Goal: Task Accomplishment & Management: Use online tool/utility

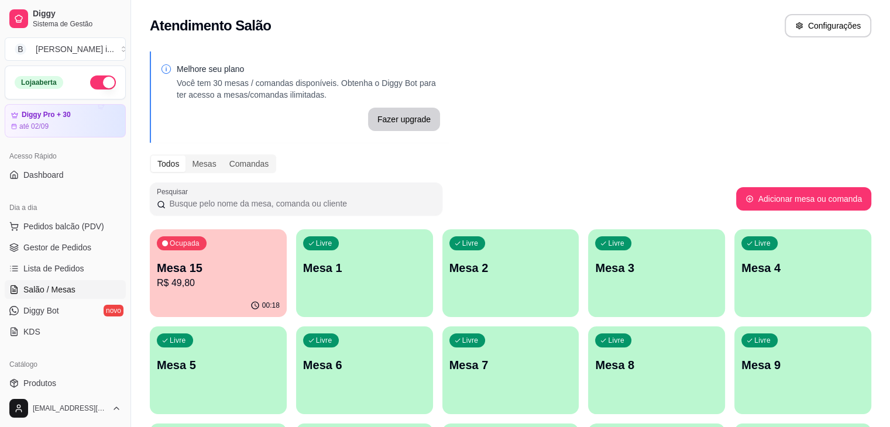
click at [228, 291] on div "Ocupada Mesa 15 R$ 49,80" at bounding box center [218, 261] width 137 height 65
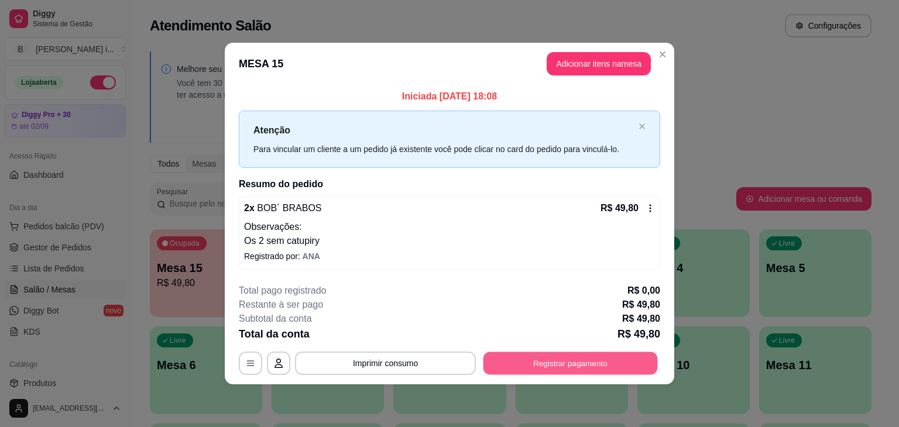
click at [614, 363] on button "Registrar pagamento" at bounding box center [571, 363] width 174 height 23
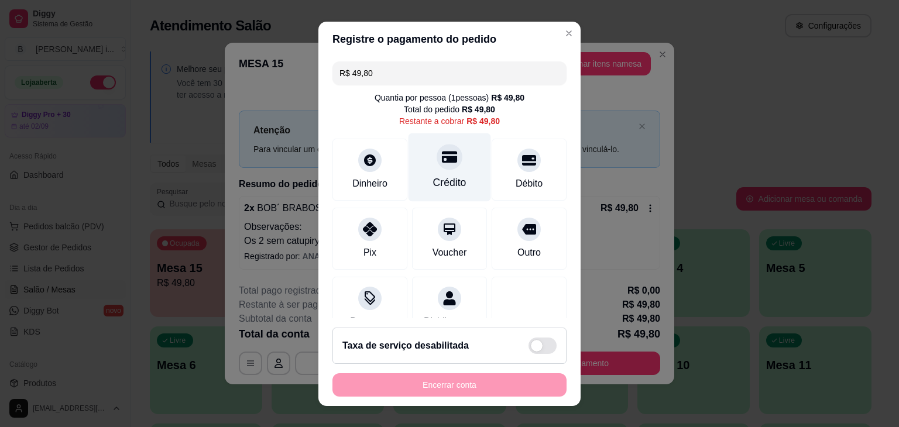
click at [434, 176] on div "Crédito" at bounding box center [449, 182] width 33 height 15
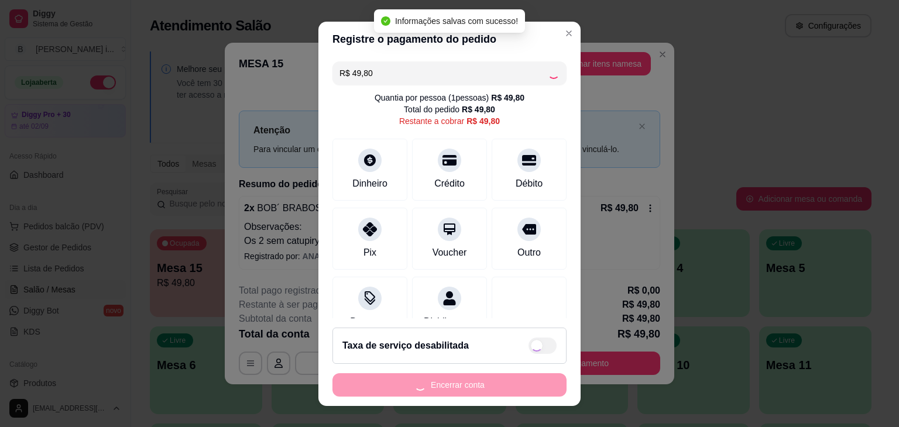
type input "R$ 0,00"
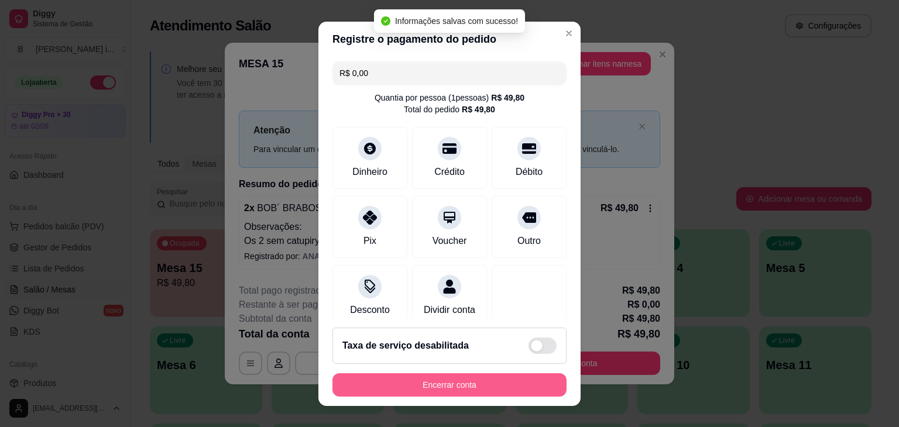
click at [491, 391] on button "Encerrar conta" at bounding box center [450, 385] width 234 height 23
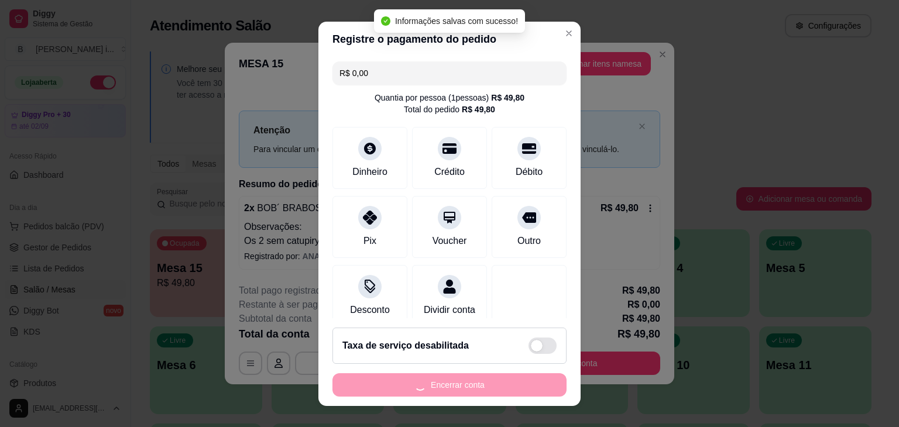
click at [488, 385] on div "Encerrar conta" at bounding box center [450, 385] width 234 height 23
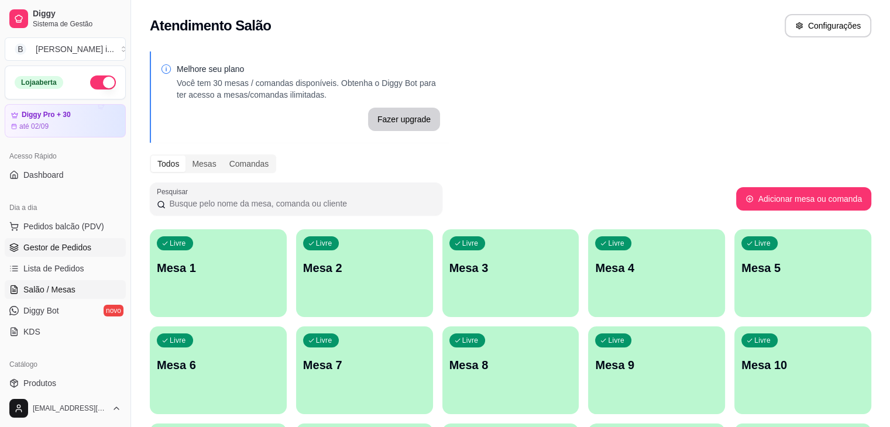
click at [40, 244] on span "Gestor de Pedidos" at bounding box center [57, 248] width 68 height 12
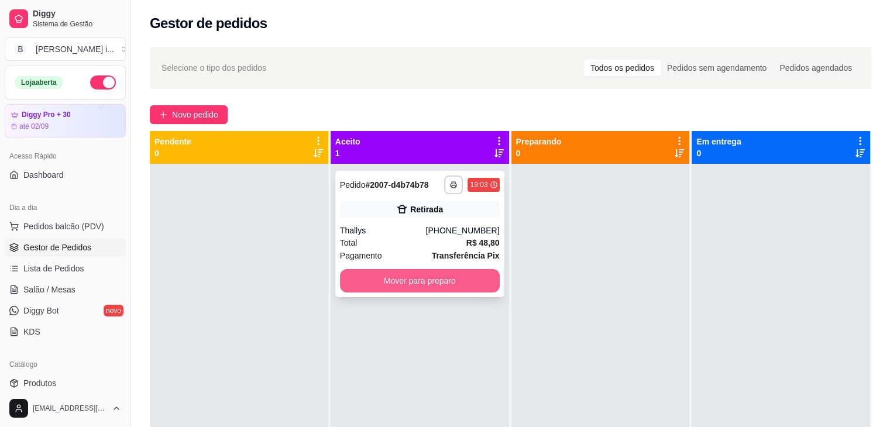
click at [449, 277] on button "Mover para preparo" at bounding box center [420, 280] width 160 height 23
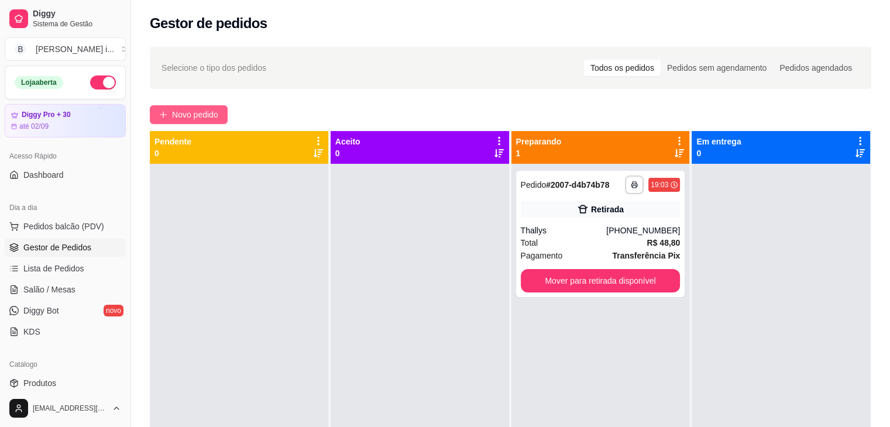
click at [187, 111] on span "Novo pedido" at bounding box center [195, 114] width 46 height 13
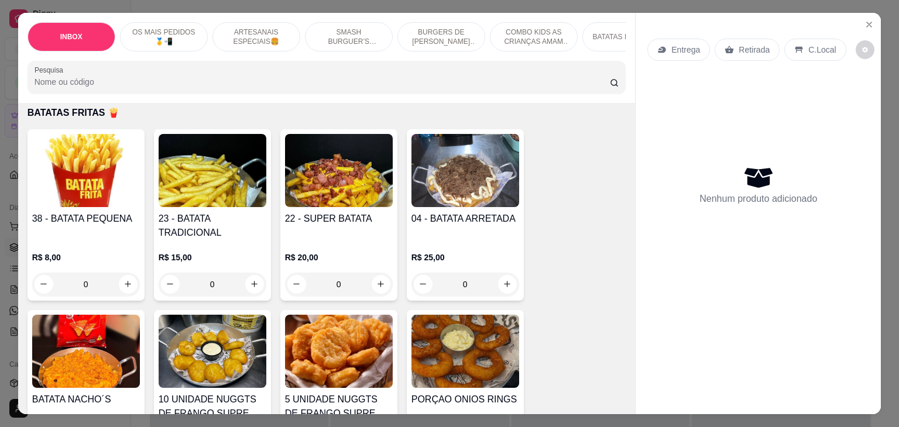
scroll to position [1873, 0]
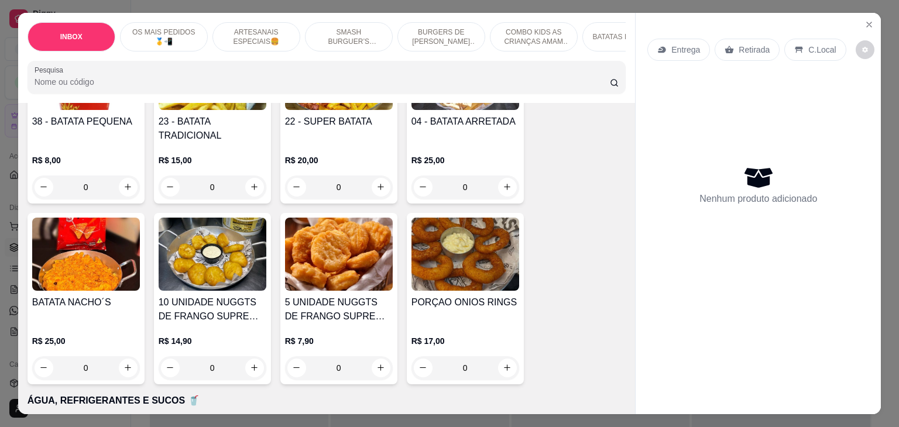
click at [244, 176] on div "0" at bounding box center [213, 187] width 108 height 23
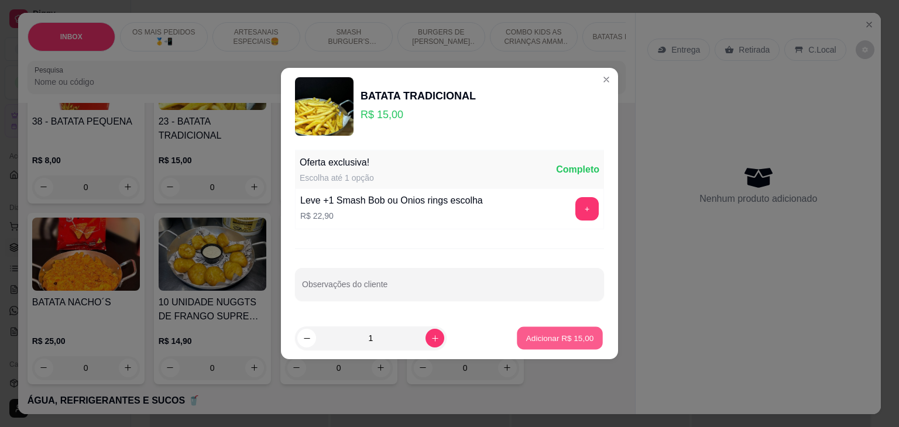
click at [567, 335] on p "Adicionar R$ 15,00" at bounding box center [560, 338] width 68 height 11
type input "1"
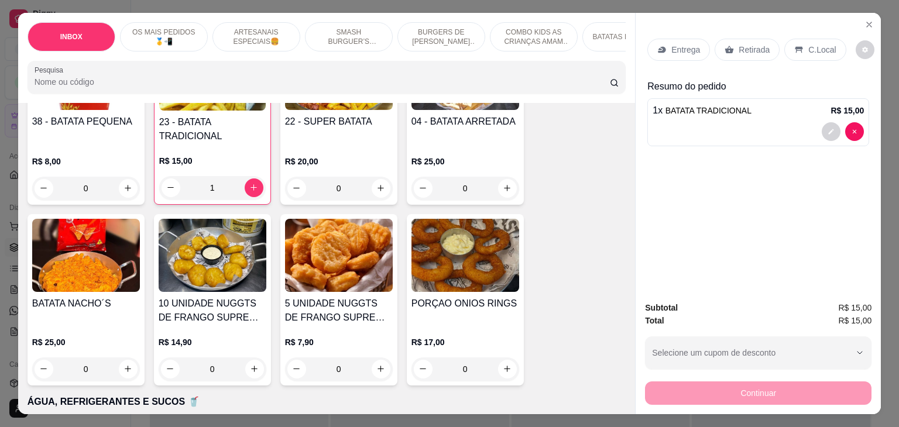
scroll to position [1874, 0]
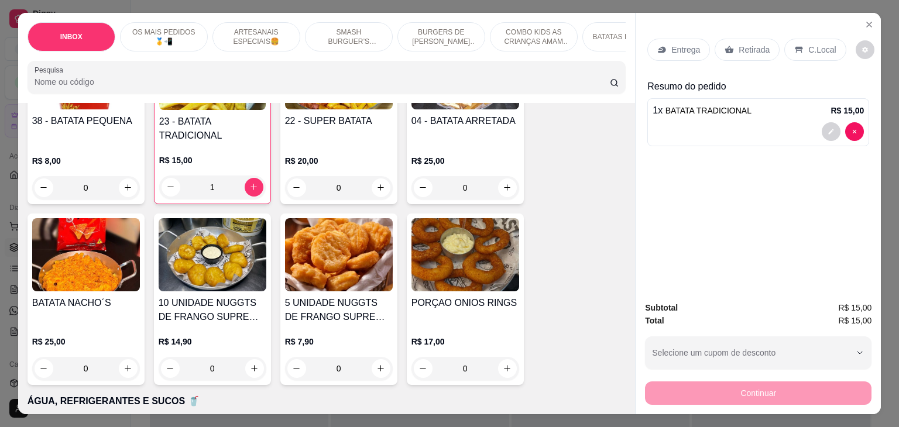
click at [749, 50] on p "Retirada" at bounding box center [754, 50] width 31 height 12
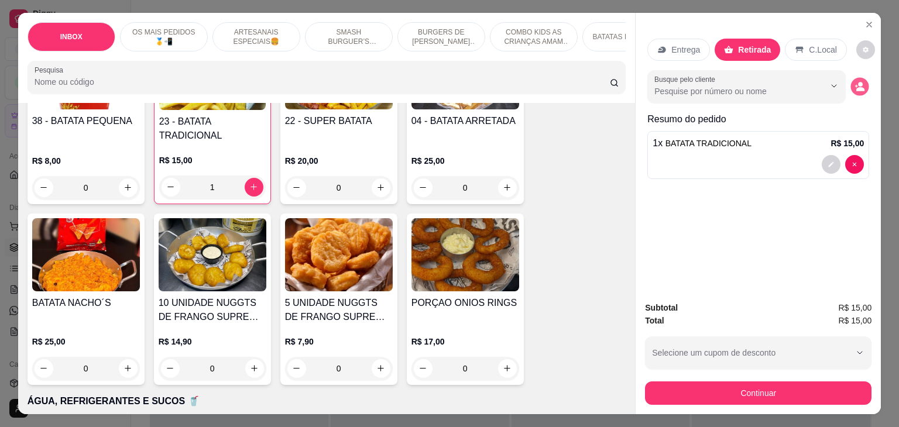
click at [859, 87] on icon "decrease-product-quantity" at bounding box center [860, 86] width 10 height 10
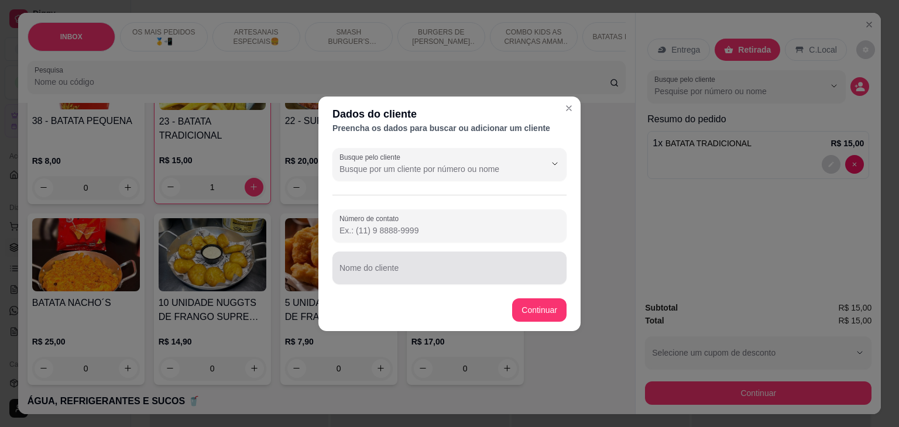
click at [456, 280] on div "Nome do cliente" at bounding box center [450, 268] width 234 height 33
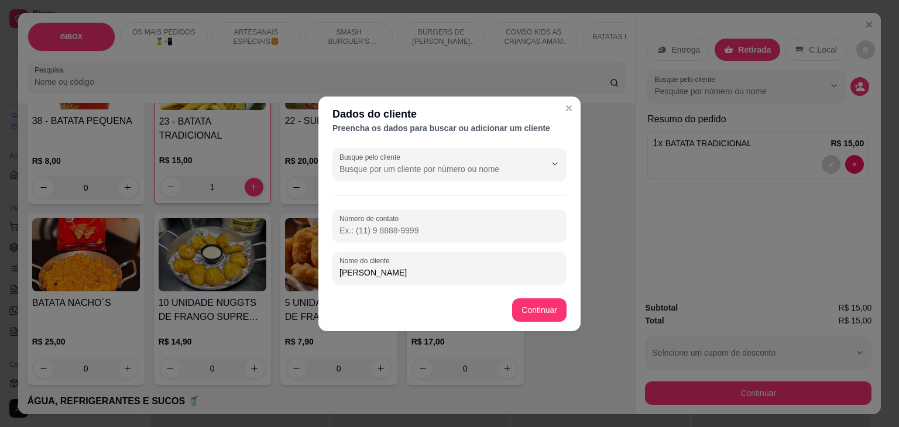
click at [358, 274] on input "[PERSON_NAME]" at bounding box center [450, 273] width 220 height 12
type input "[PERSON_NAME]"
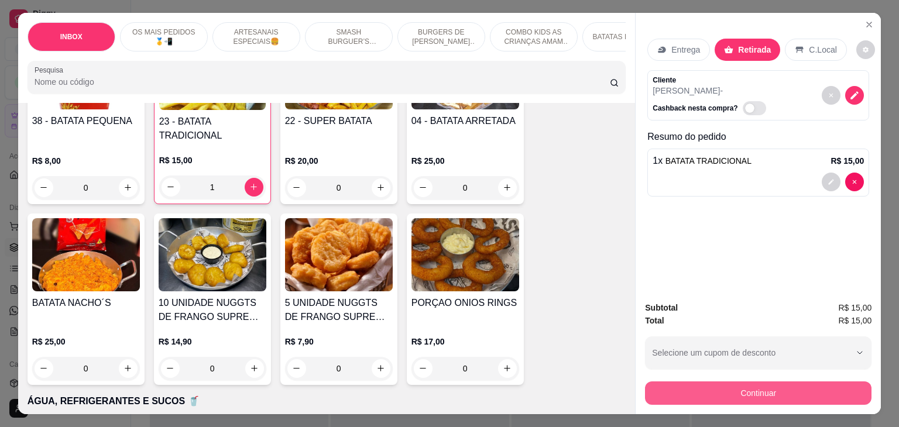
click at [813, 395] on button "Continuar" at bounding box center [758, 393] width 227 height 23
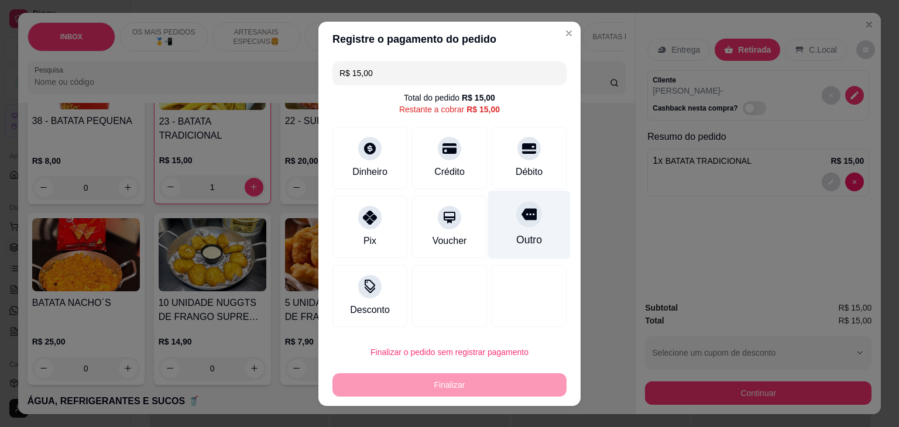
click at [534, 213] on div "Outro" at bounding box center [529, 224] width 83 height 68
type input "R$ 0,00"
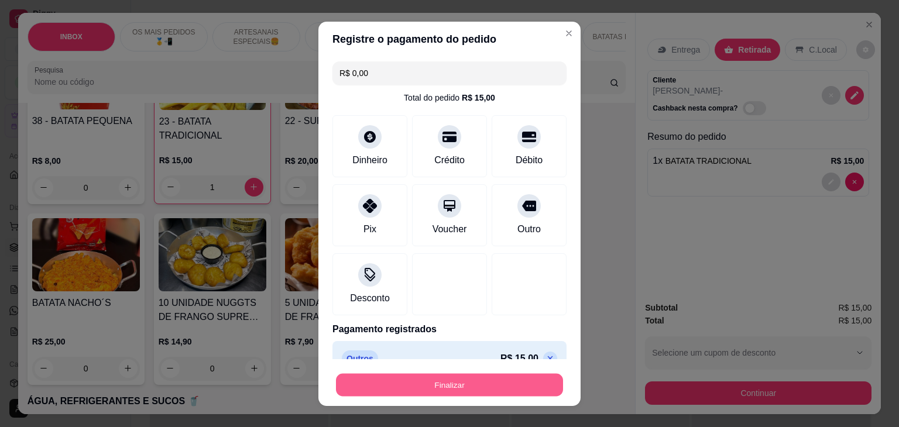
click at [478, 388] on button "Finalizar" at bounding box center [449, 385] width 227 height 23
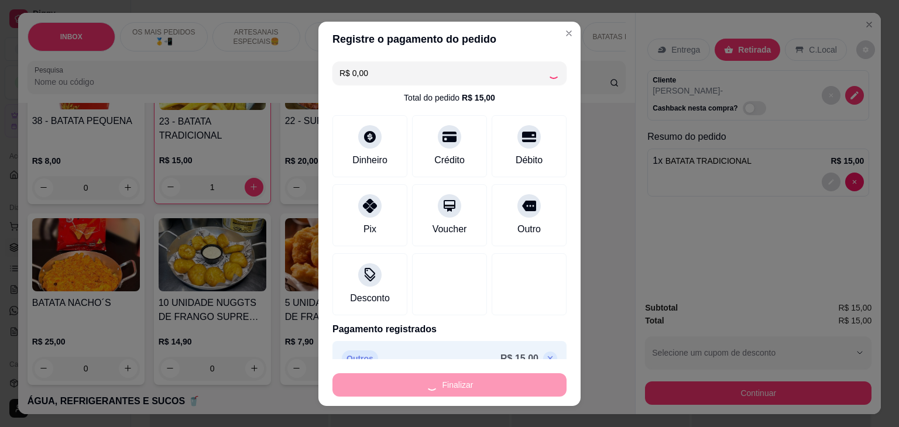
type input "0"
type input "-R$ 15,00"
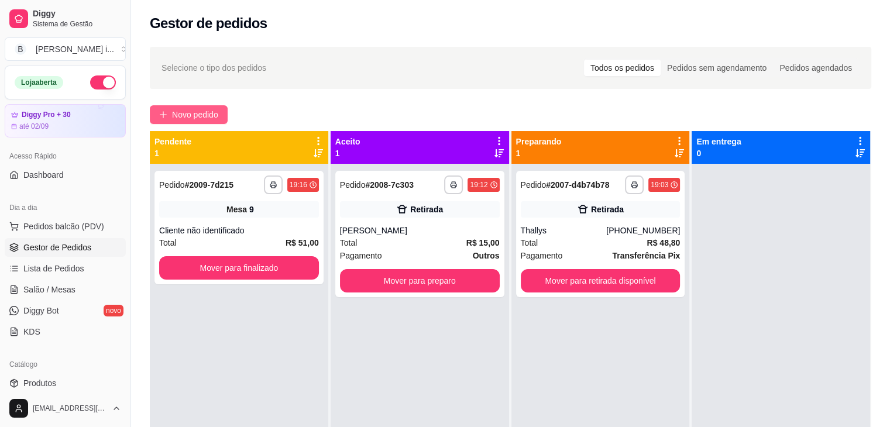
click at [187, 117] on span "Novo pedido" at bounding box center [195, 114] width 46 height 13
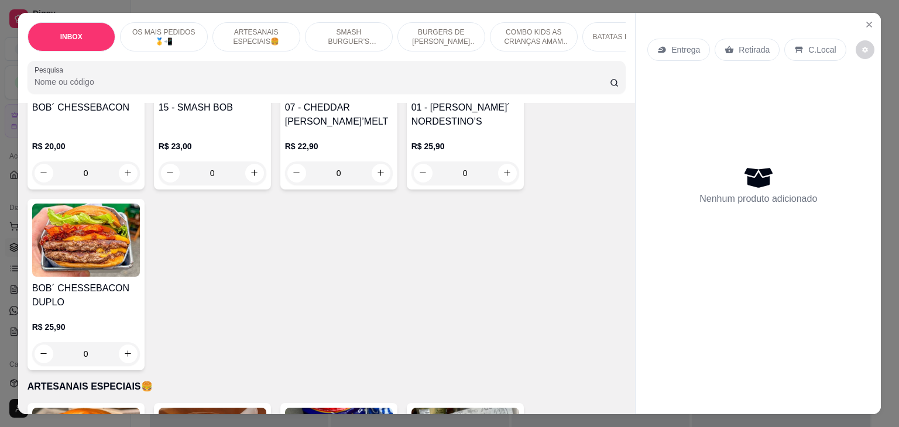
scroll to position [234, 0]
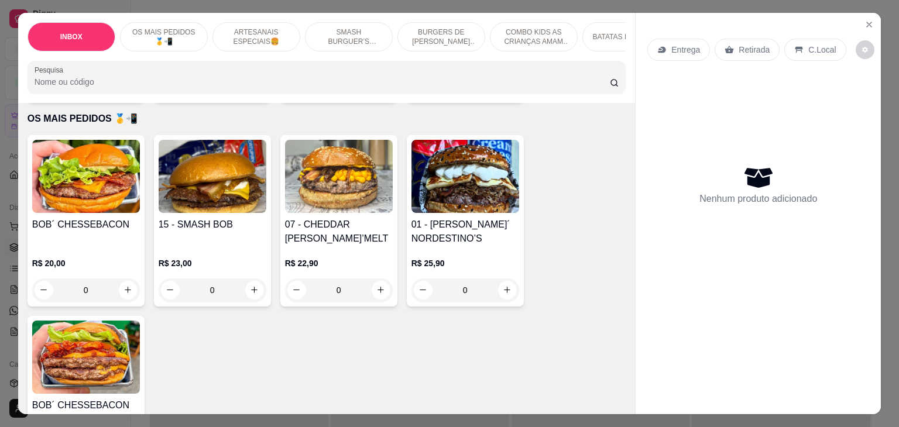
click at [459, 169] on img at bounding box center [466, 176] width 108 height 73
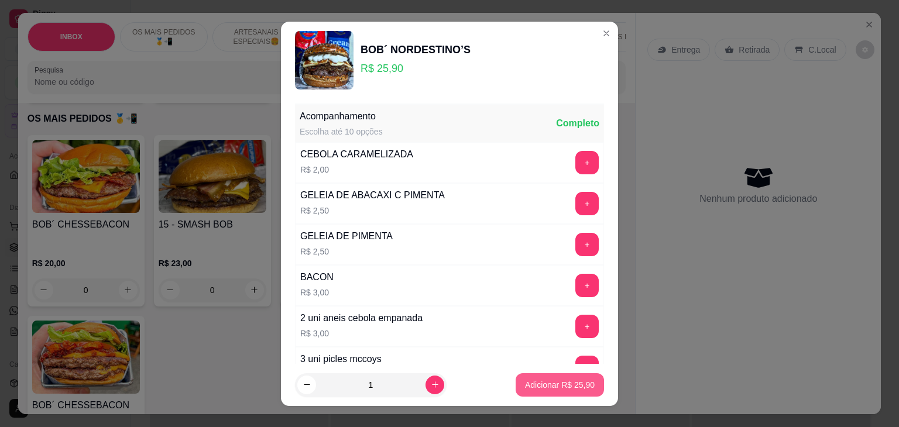
click at [562, 378] on button "Adicionar R$ 25,90" at bounding box center [560, 385] width 88 height 23
type input "1"
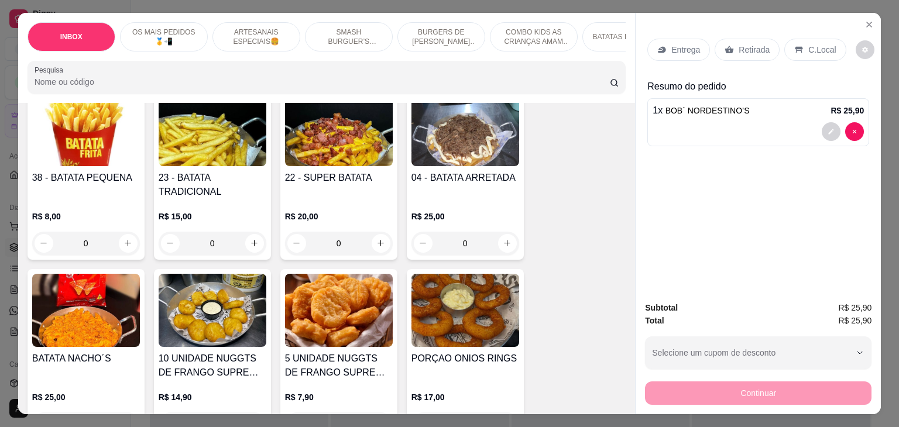
scroll to position [1756, 0]
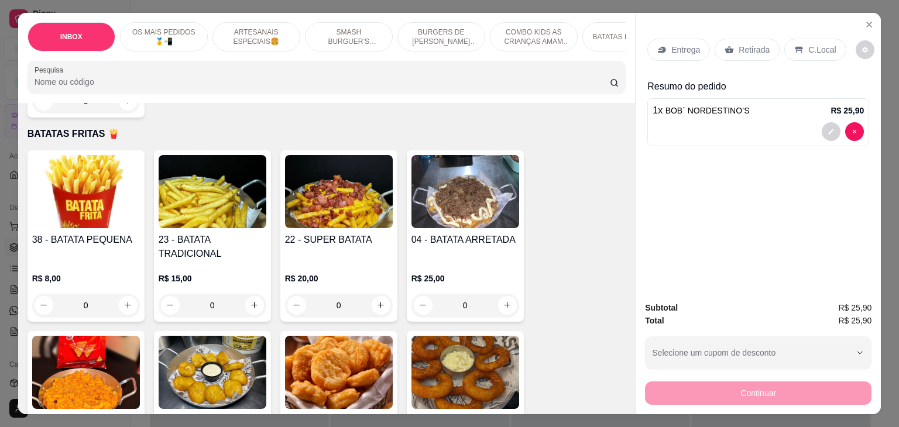
click at [375, 294] on div "0" at bounding box center [339, 305] width 108 height 23
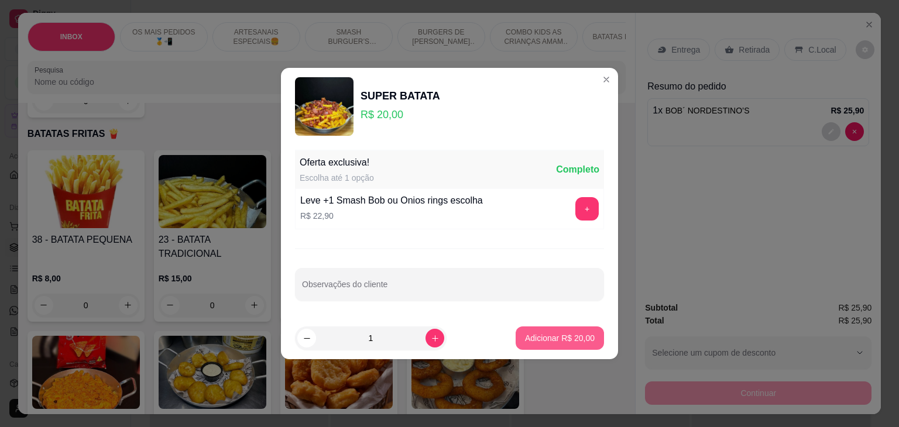
click at [560, 334] on p "Adicionar R$ 20,00" at bounding box center [560, 339] width 70 height 12
type input "1"
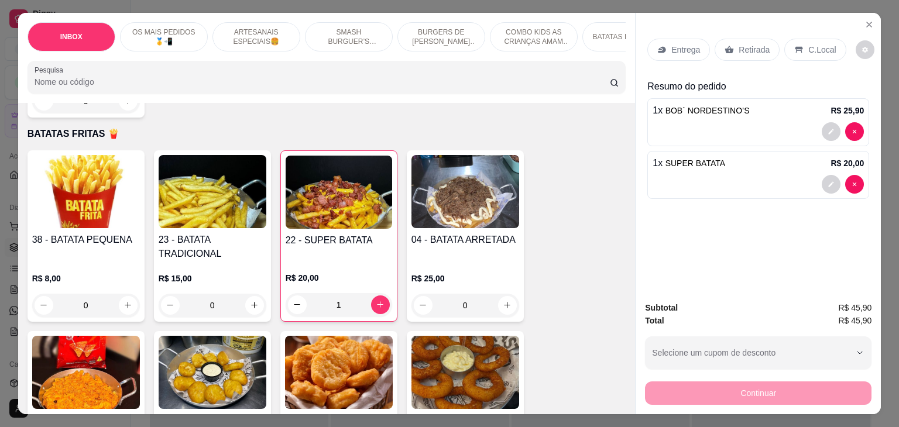
click at [694, 54] on div "Entrega" at bounding box center [679, 50] width 63 height 22
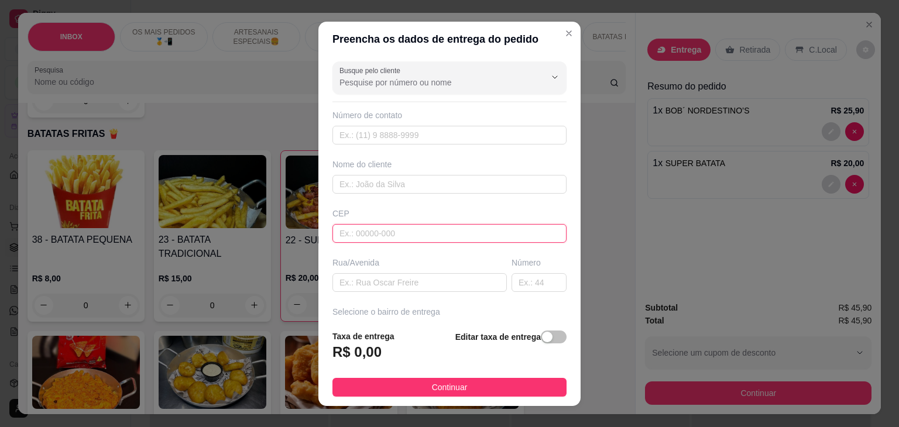
click at [359, 224] on input "text" at bounding box center [450, 233] width 234 height 19
click at [365, 275] on input "text" at bounding box center [420, 282] width 174 height 19
click at [366, 275] on input "text" at bounding box center [420, 282] width 174 height 19
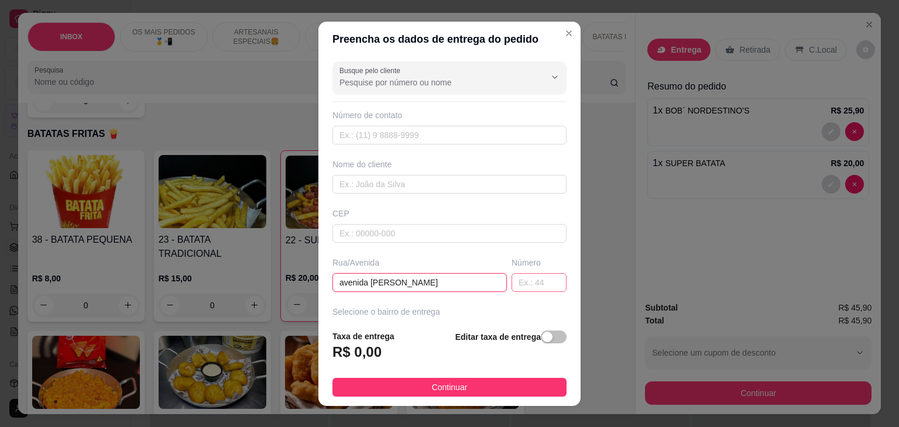
type input "avenida [PERSON_NAME]"
click at [529, 283] on input "text" at bounding box center [539, 282] width 55 height 19
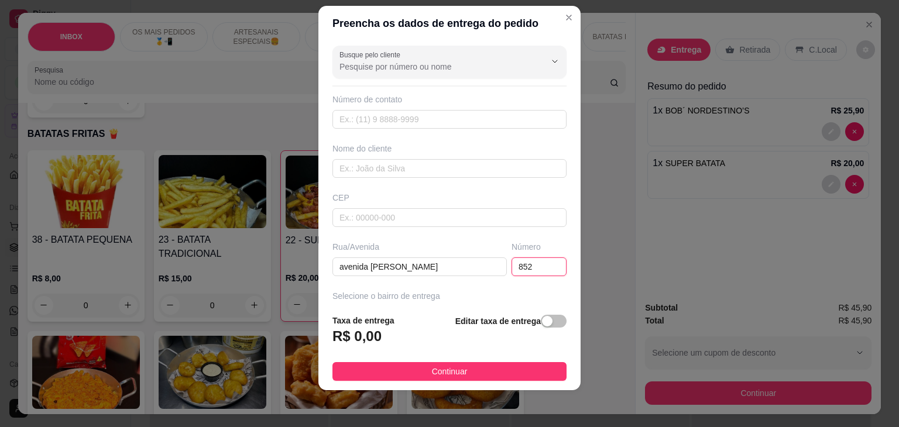
scroll to position [117, 0]
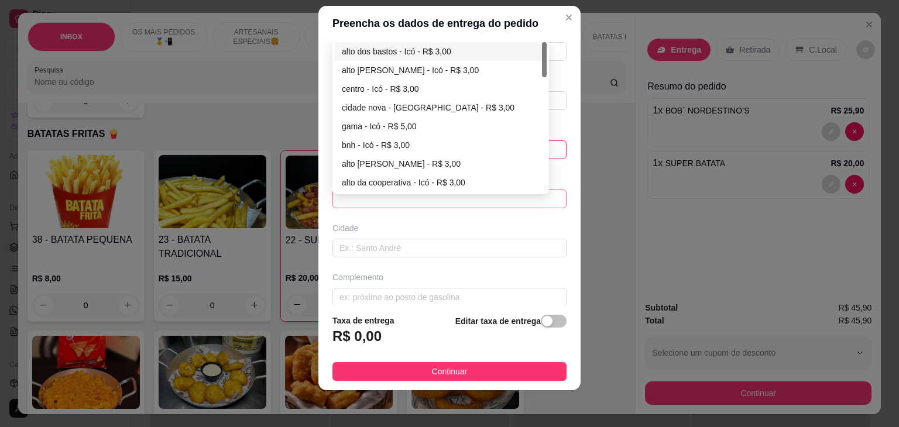
click at [503, 195] on span at bounding box center [450, 199] width 220 height 18
type input "852"
click at [377, 90] on div "centro - Icó - R$ 3,00" at bounding box center [441, 89] width 198 height 13
type input "Icó"
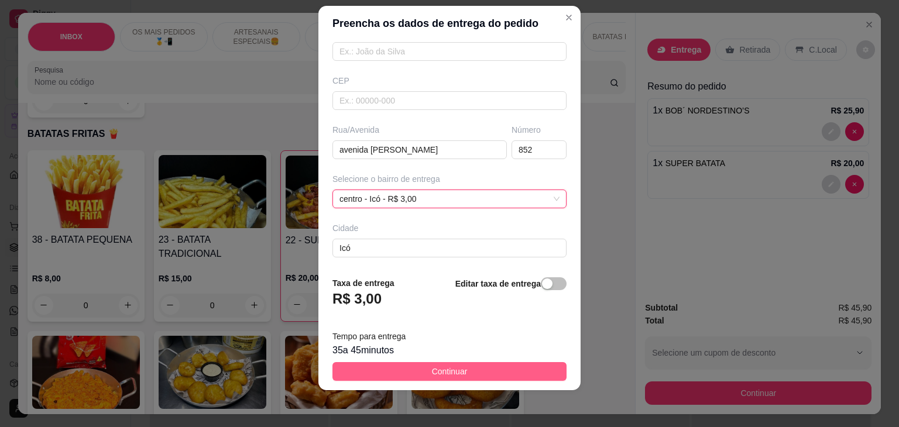
click at [471, 378] on button "Continuar" at bounding box center [450, 371] width 234 height 19
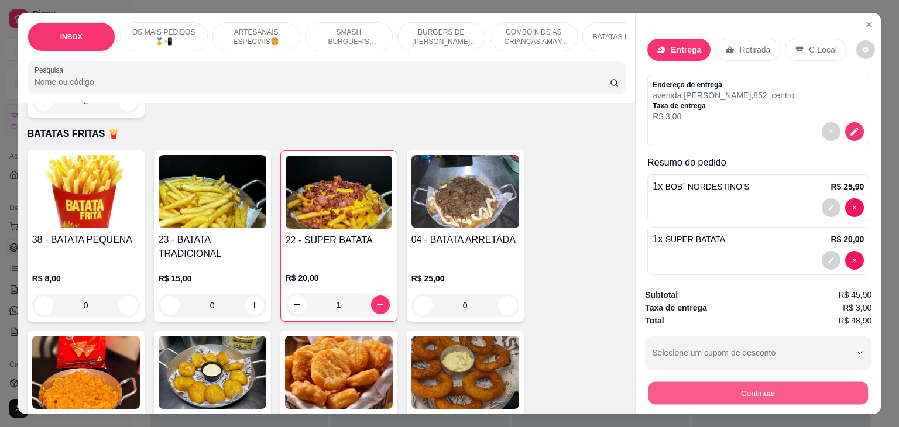
click at [783, 387] on button "Continuar" at bounding box center [759, 393] width 220 height 23
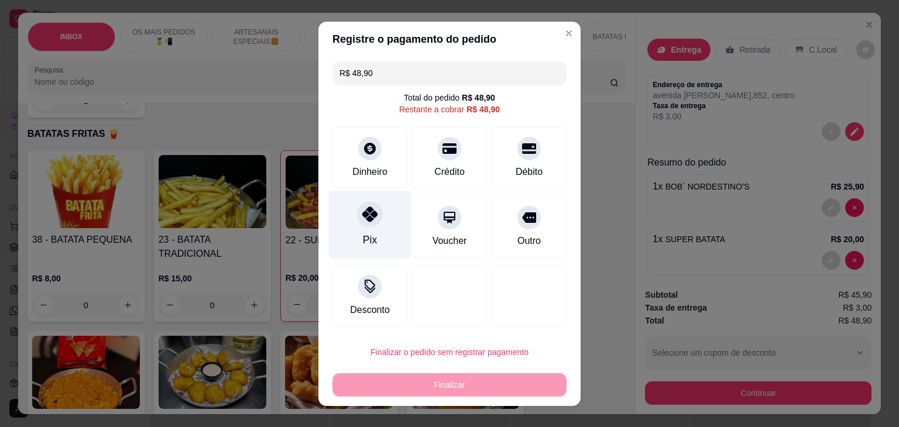
click at [380, 214] on div "Pix" at bounding box center [370, 224] width 83 height 68
type input "R$ 0,00"
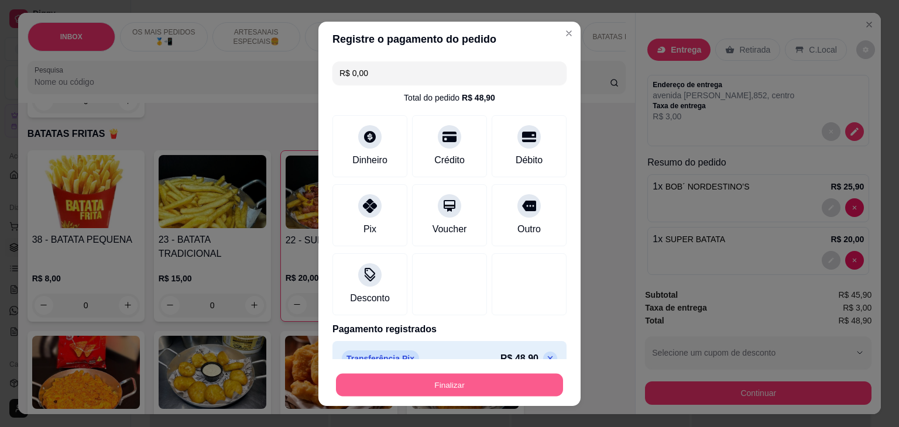
click at [415, 392] on button "Finalizar" at bounding box center [449, 385] width 227 height 23
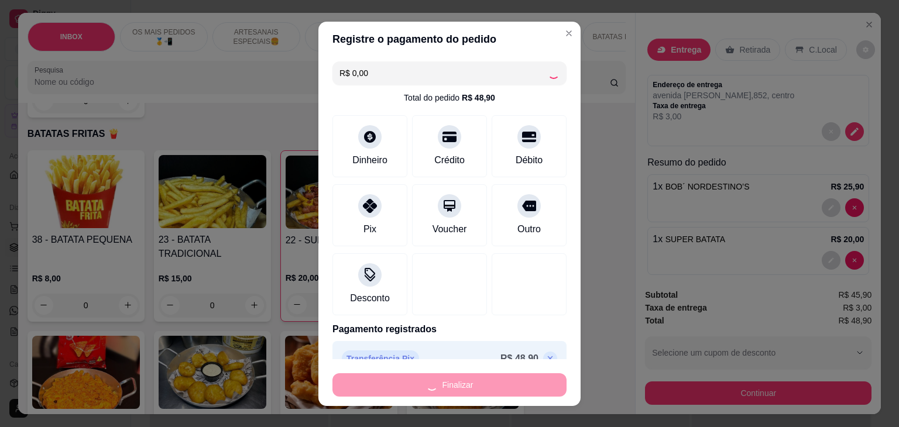
type input "0"
type input "-R$ 48,90"
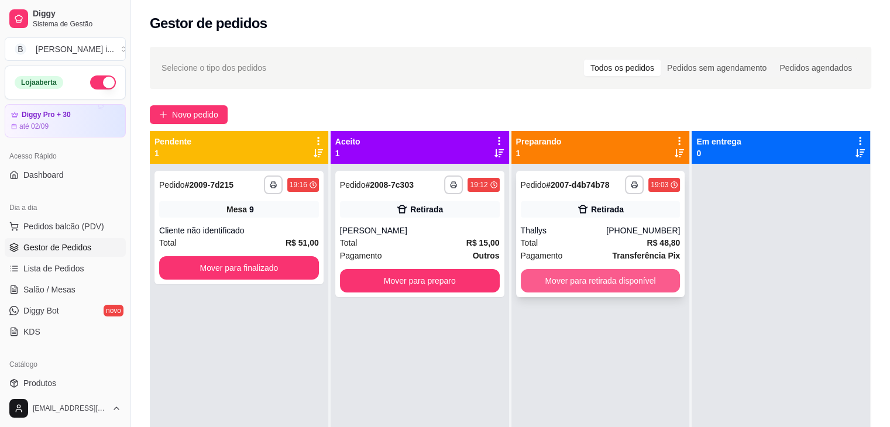
click at [660, 286] on button "Mover para retirada disponível" at bounding box center [601, 280] width 160 height 23
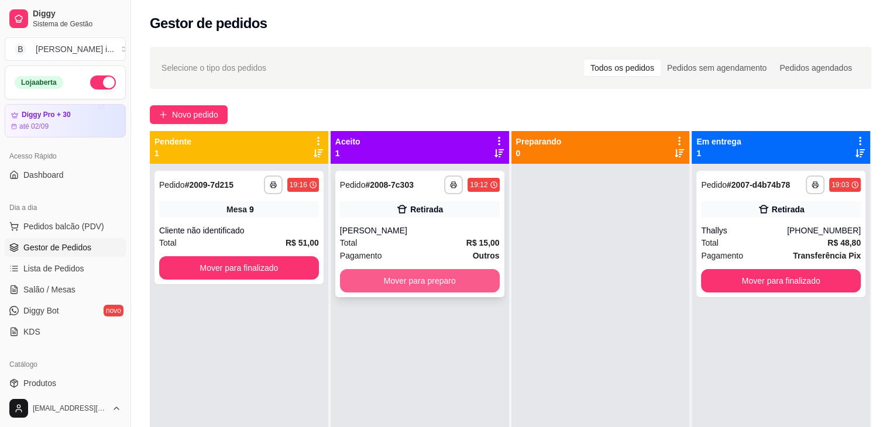
click at [460, 276] on button "Mover para preparo" at bounding box center [420, 280] width 160 height 23
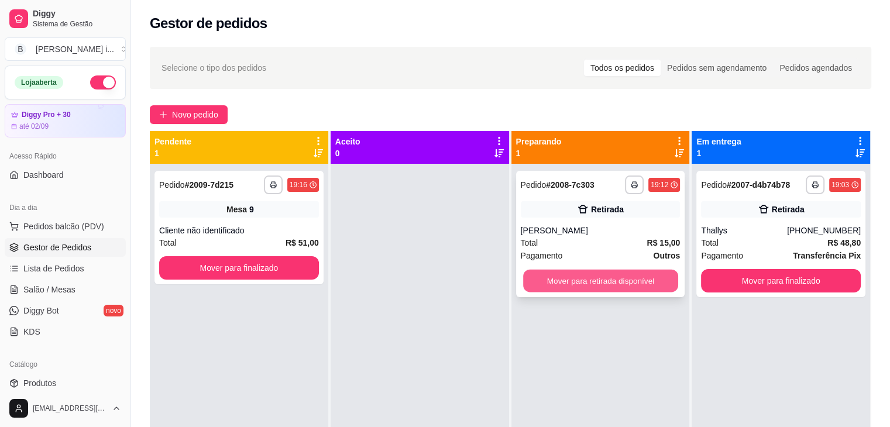
click at [607, 273] on button "Mover para retirada disponível" at bounding box center [600, 281] width 155 height 23
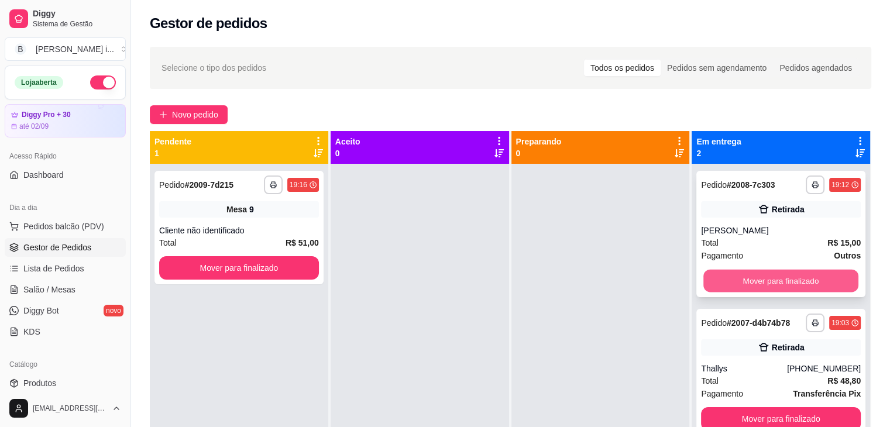
click at [811, 279] on button "Mover para finalizado" at bounding box center [781, 281] width 155 height 23
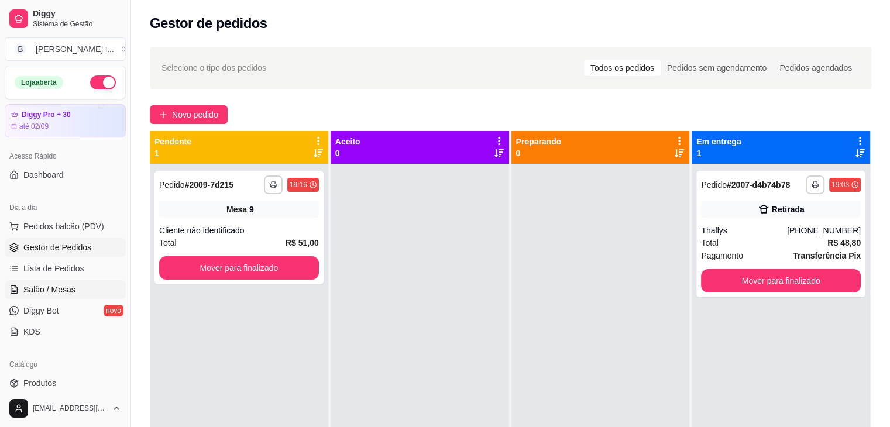
click at [59, 289] on span "Salão / Mesas" at bounding box center [49, 290] width 52 height 12
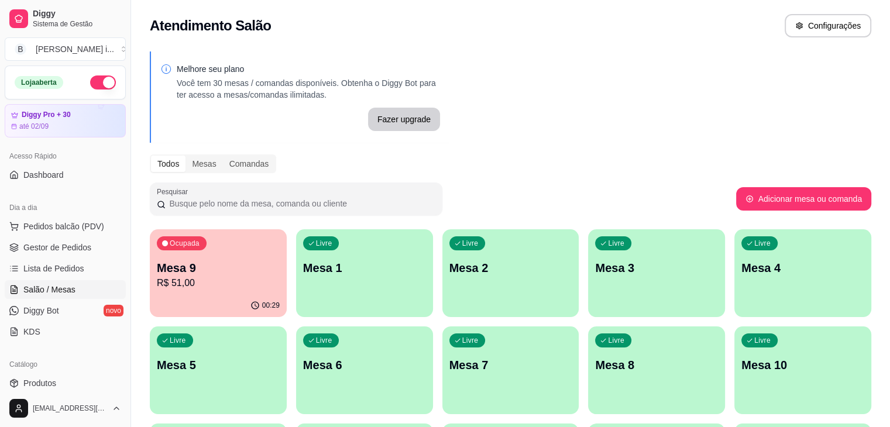
click at [225, 305] on div "00:29" at bounding box center [218, 305] width 137 height 23
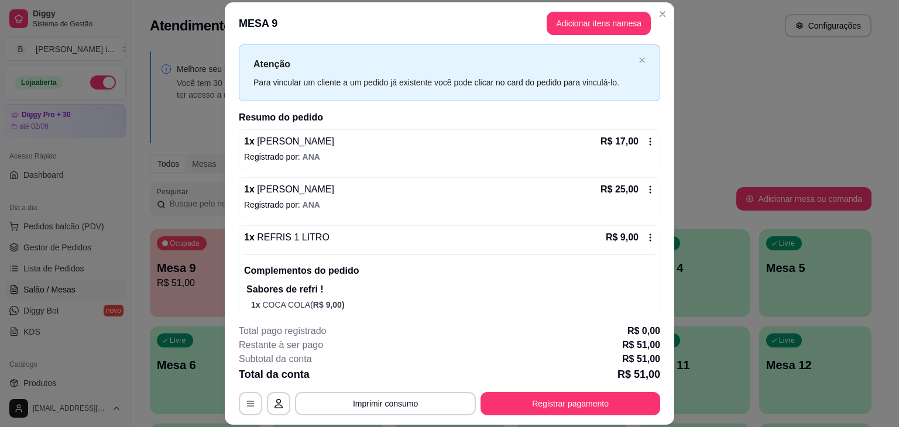
scroll to position [47, 0]
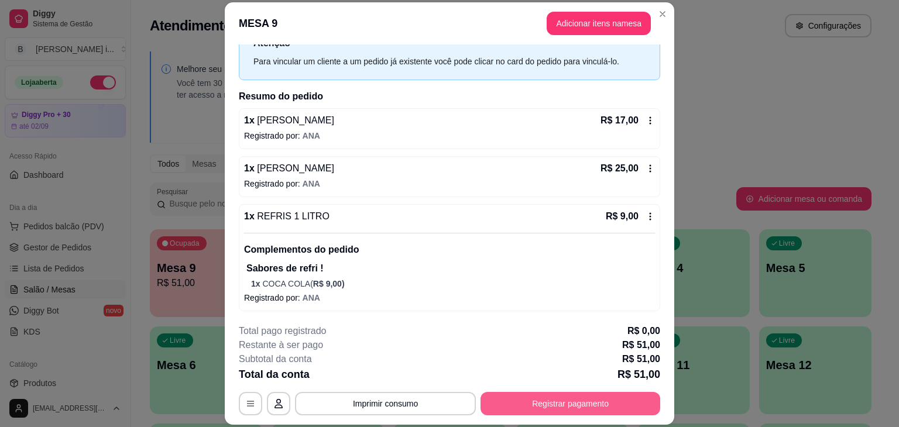
click at [588, 406] on button "Registrar pagamento" at bounding box center [571, 403] width 180 height 23
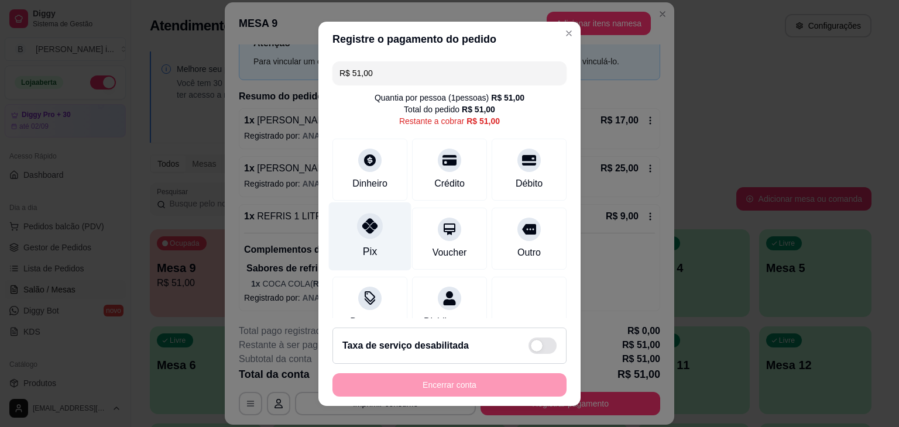
click at [368, 239] on div "Pix" at bounding box center [370, 236] width 83 height 68
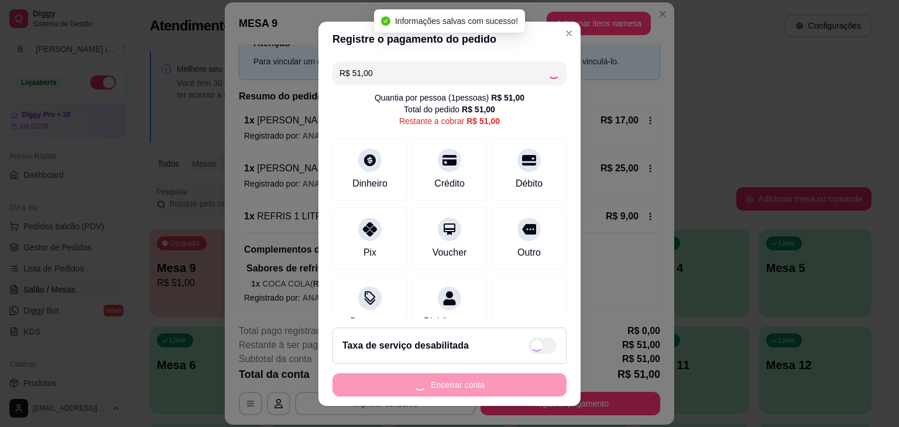
type input "R$ 0,00"
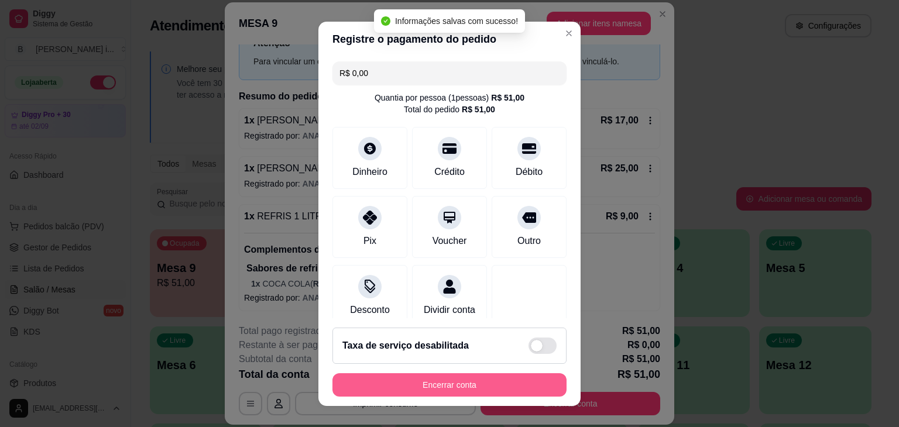
click at [492, 396] on button "Encerrar conta" at bounding box center [450, 385] width 234 height 23
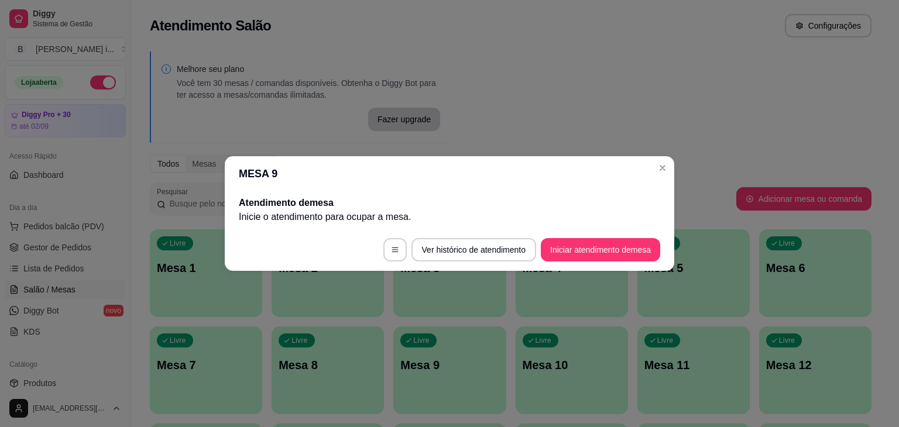
scroll to position [0, 0]
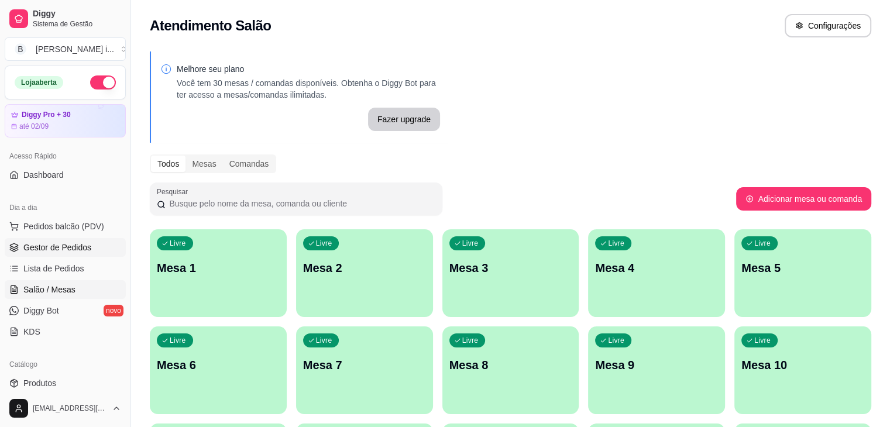
click at [33, 246] on span "Gestor de Pedidos" at bounding box center [57, 248] width 68 height 12
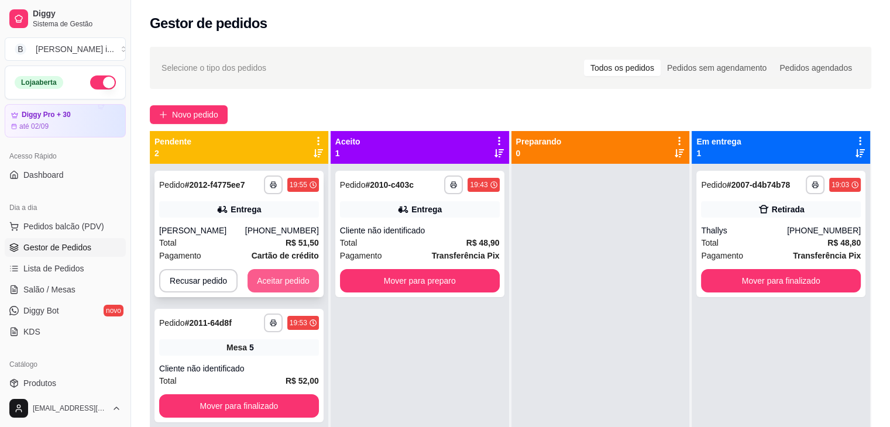
click at [290, 279] on button "Aceitar pedido" at bounding box center [283, 280] width 71 height 23
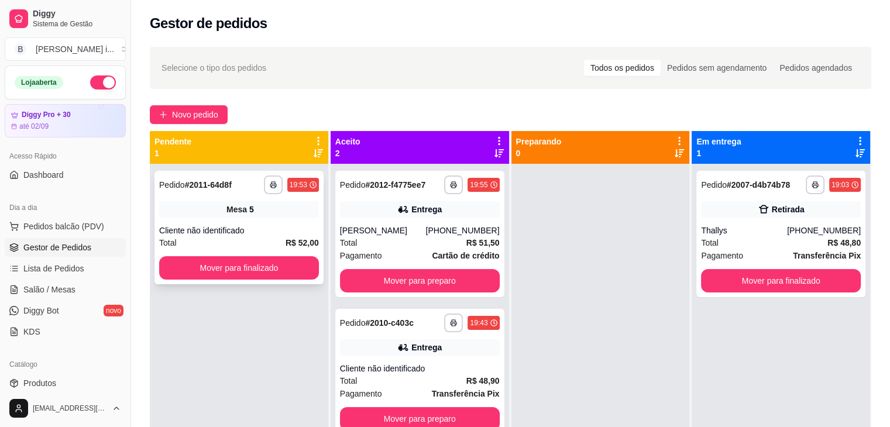
click at [282, 225] on div "Cliente não identificado" at bounding box center [239, 231] width 160 height 12
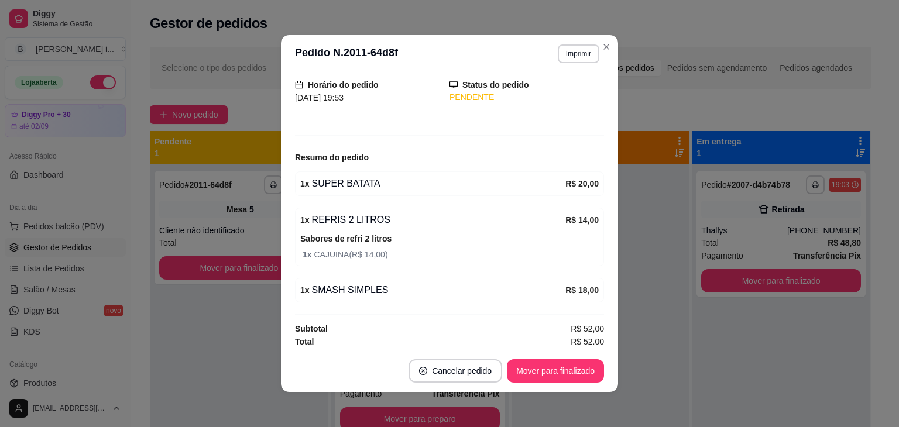
scroll to position [77, 0]
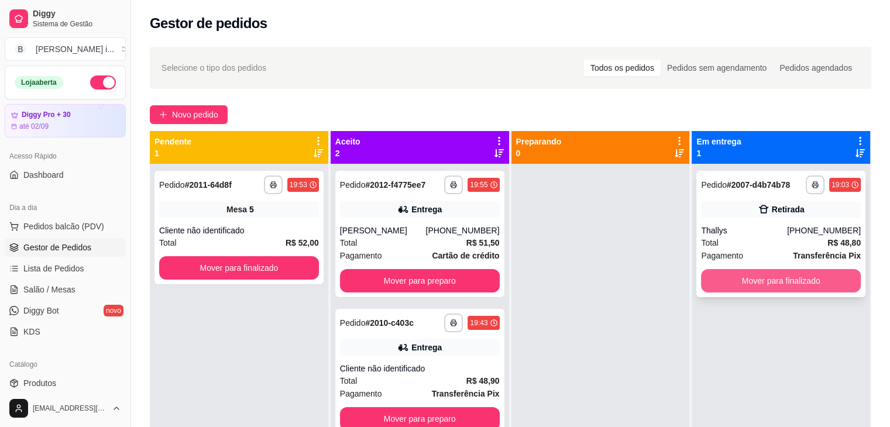
click at [734, 284] on button "Mover para finalizado" at bounding box center [781, 280] width 160 height 23
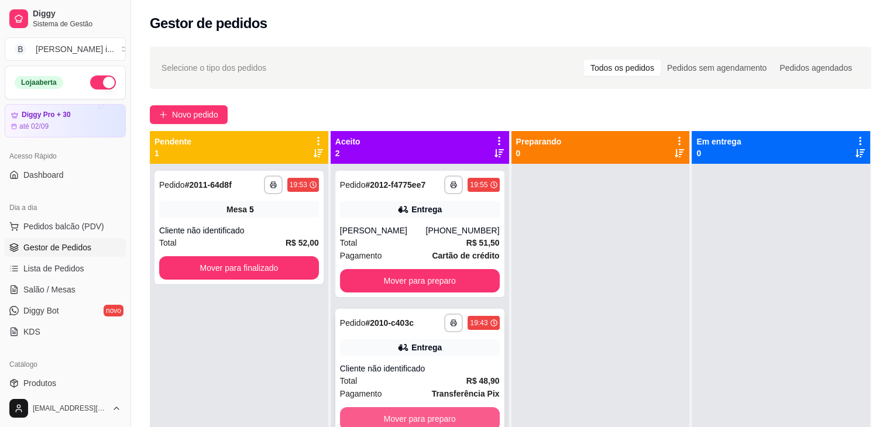
click at [464, 415] on button "Mover para preparo" at bounding box center [420, 418] width 160 height 23
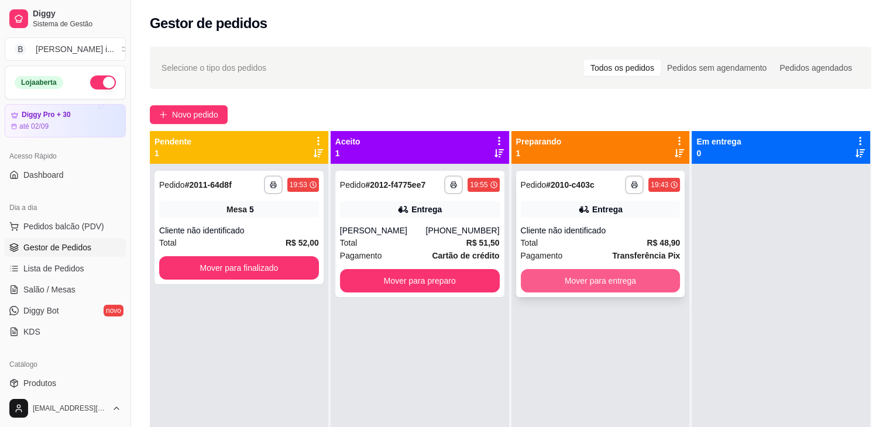
click at [574, 280] on button "Mover para entrega" at bounding box center [601, 280] width 160 height 23
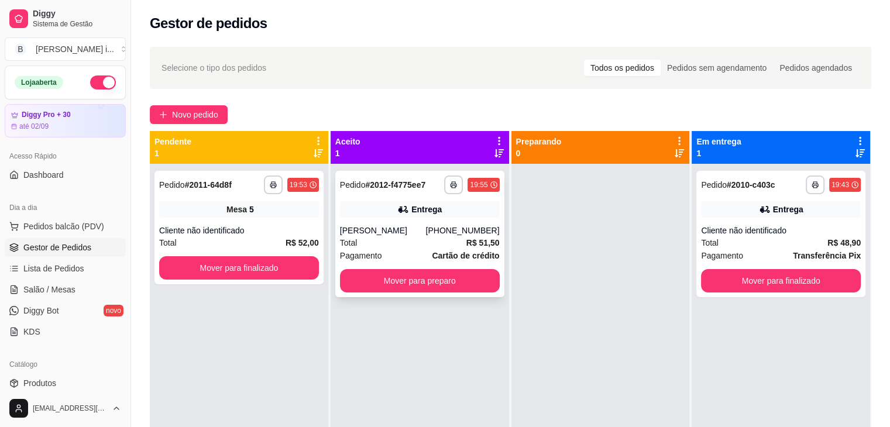
click at [469, 246] on strong "R$ 51,50" at bounding box center [483, 242] width 33 height 9
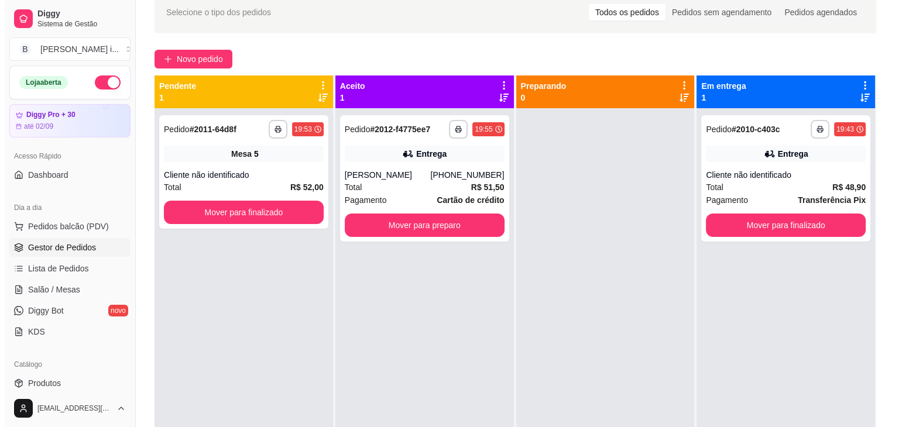
scroll to position [59, 0]
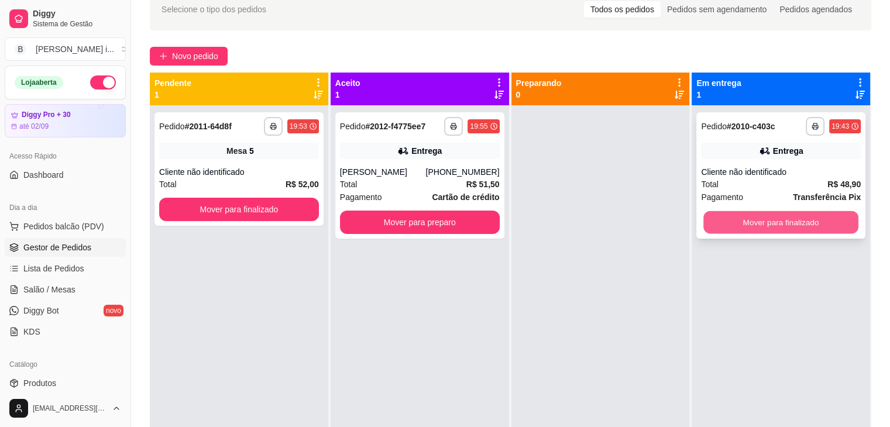
click at [813, 228] on button "Mover para finalizado" at bounding box center [781, 222] width 155 height 23
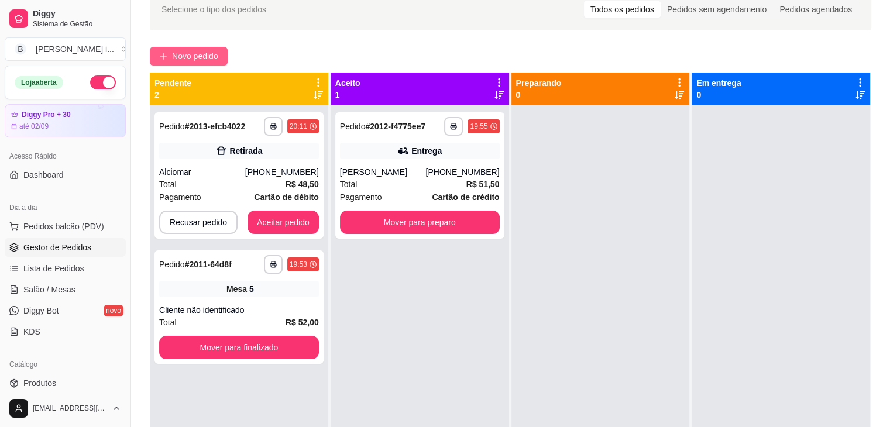
click at [178, 54] on span "Novo pedido" at bounding box center [195, 56] width 46 height 13
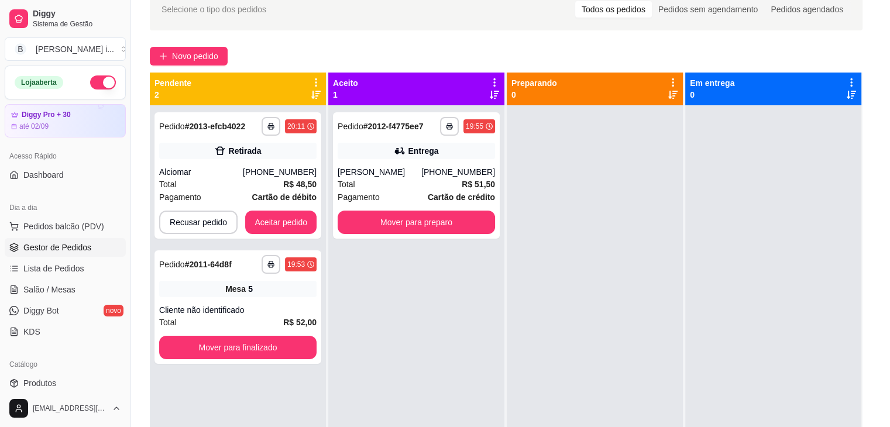
click at [297, 228] on img at bounding box center [339, 220] width 108 height 73
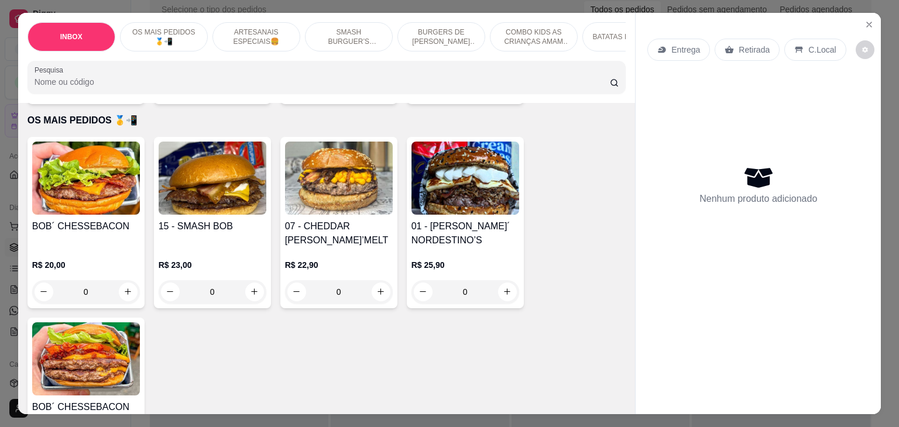
scroll to position [234, 0]
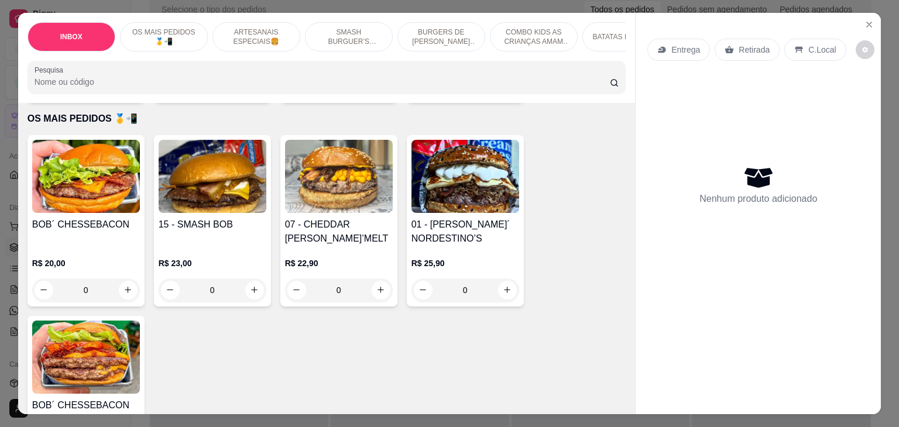
click at [443, 176] on img at bounding box center [466, 176] width 108 height 73
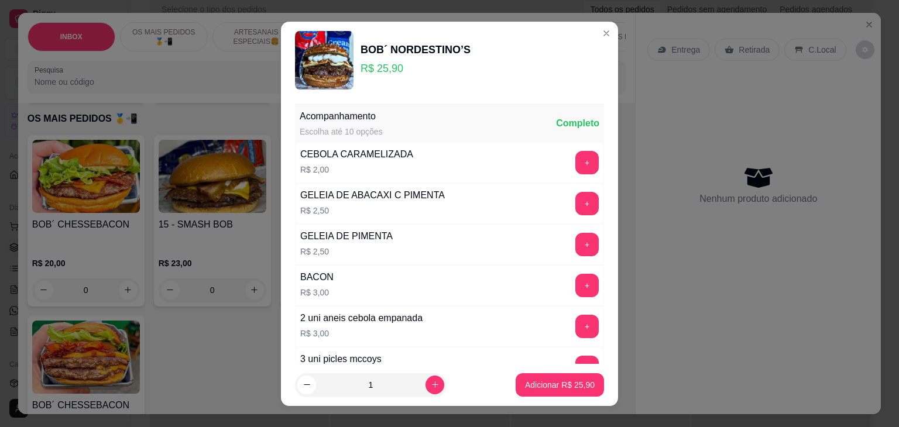
click at [483, 237] on div "GELEIA DE PIMENTA R$ 2,50 +" at bounding box center [449, 244] width 309 height 41
click at [557, 381] on p "Adicionar R$ 25,90" at bounding box center [560, 385] width 70 height 12
type input "1"
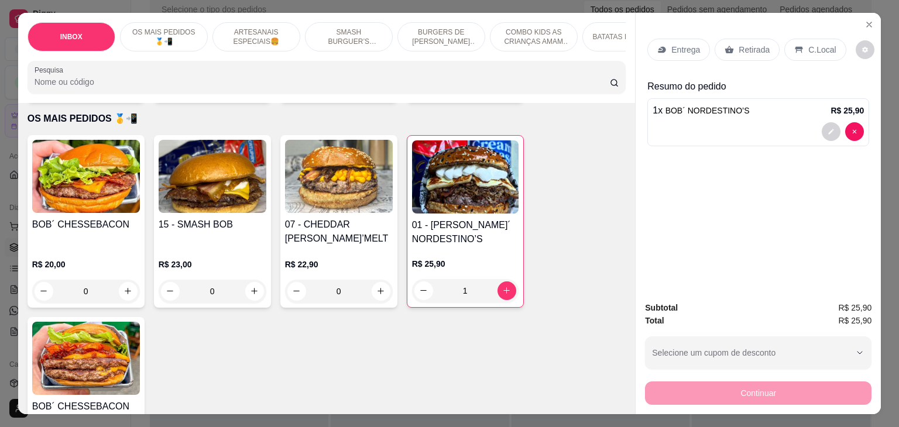
click at [685, 44] on p "Entrega" at bounding box center [686, 50] width 29 height 12
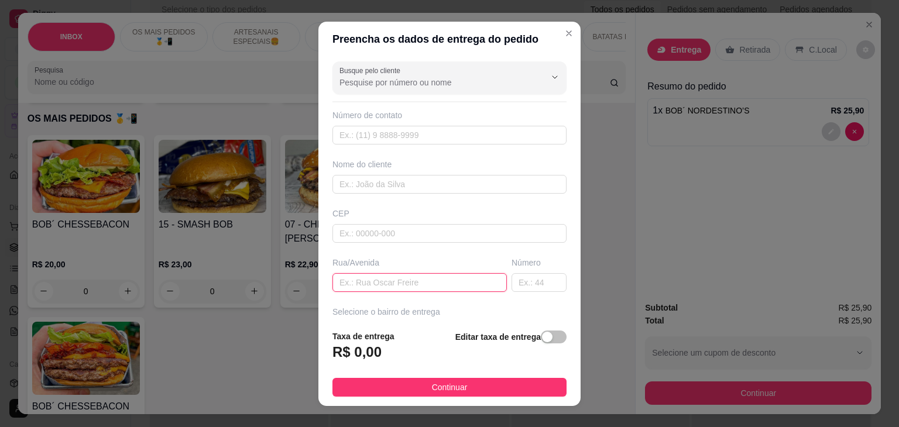
click at [416, 278] on input "text" at bounding box center [420, 282] width 174 height 19
type input "[GEOGRAPHIC_DATA][PERSON_NAME]"
click at [512, 285] on input "text" at bounding box center [539, 282] width 55 height 19
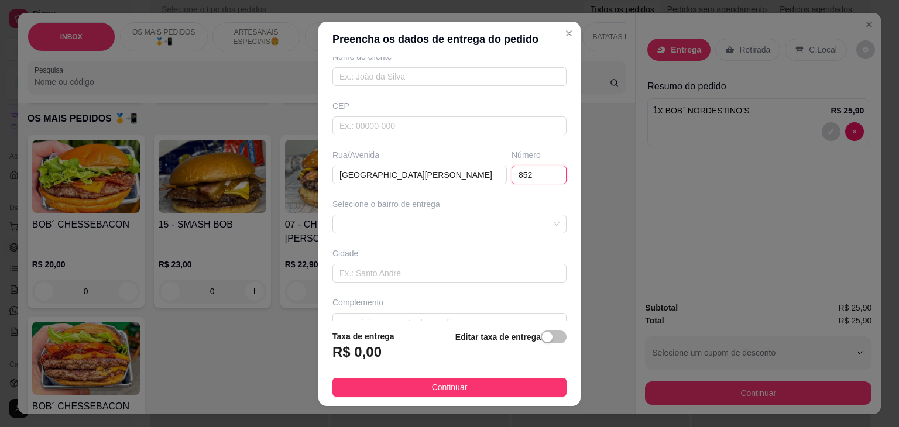
scroll to position [129, 0]
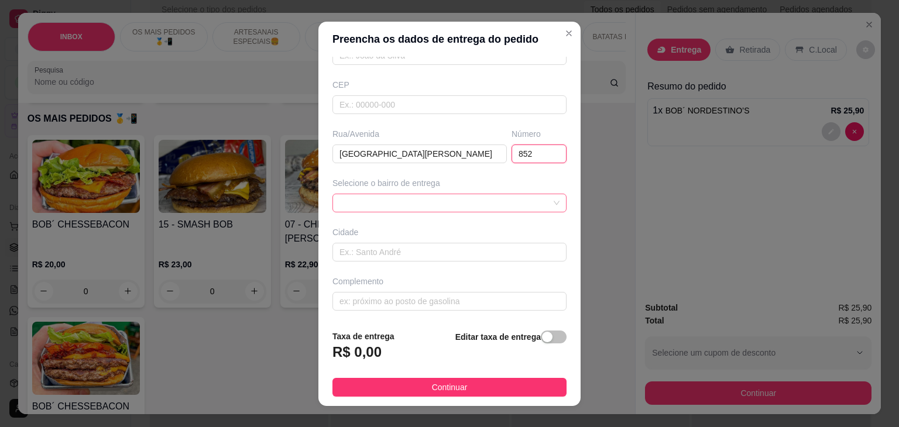
click at [513, 203] on div at bounding box center [450, 203] width 234 height 19
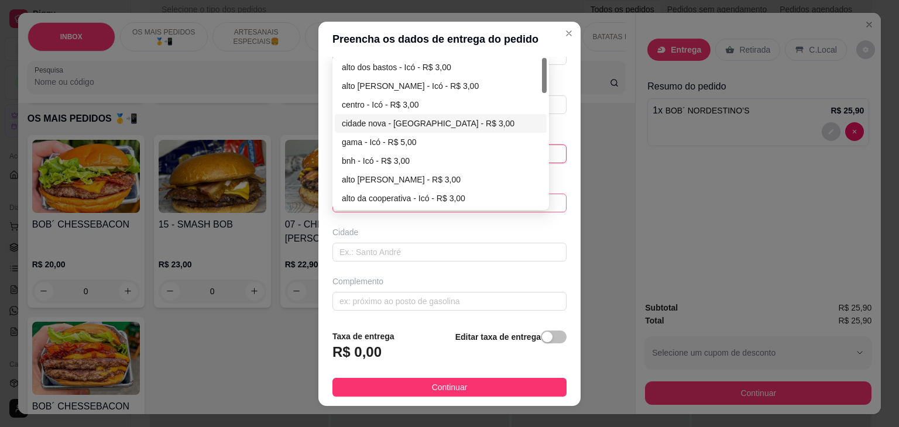
type input "852"
click at [359, 105] on div "centro - Icó - R$ 3,00" at bounding box center [441, 104] width 198 height 13
type input "Icó"
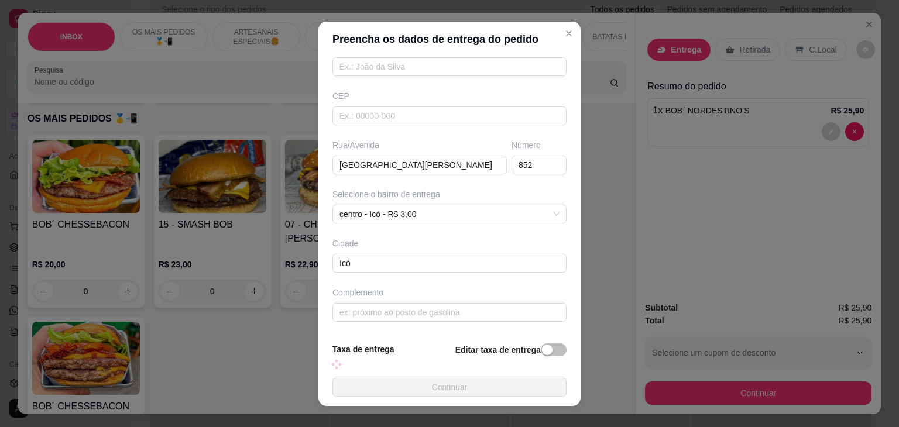
scroll to position [116, 0]
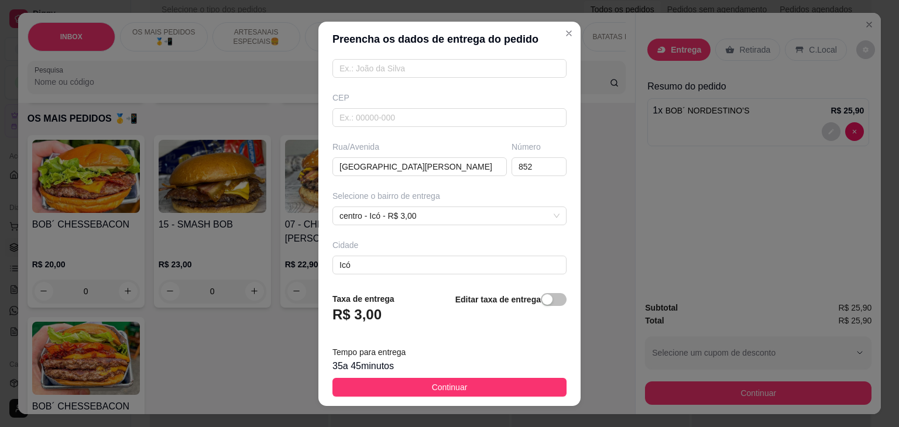
click at [458, 385] on button "Continuar" at bounding box center [450, 387] width 234 height 19
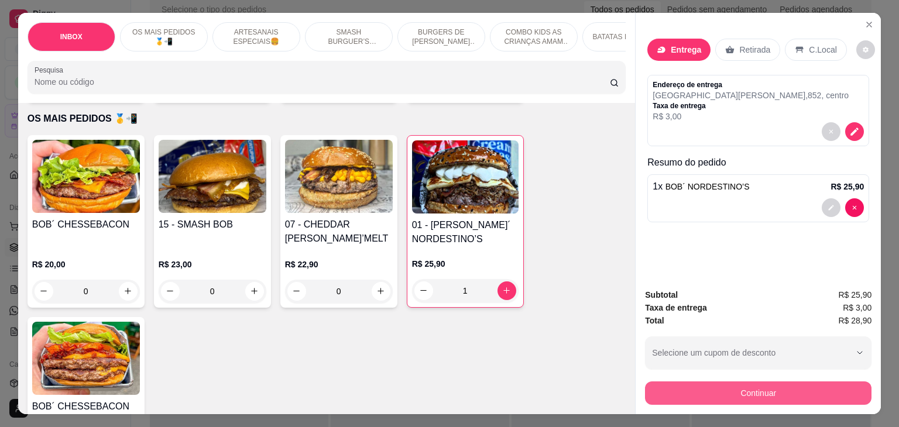
click at [710, 394] on button "Continuar" at bounding box center [758, 393] width 227 height 23
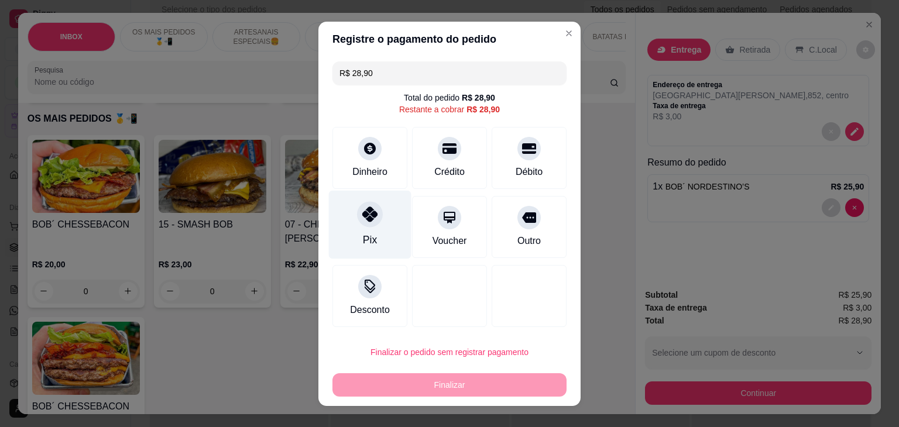
click at [357, 219] on div at bounding box center [370, 214] width 26 height 26
type input "R$ 0,00"
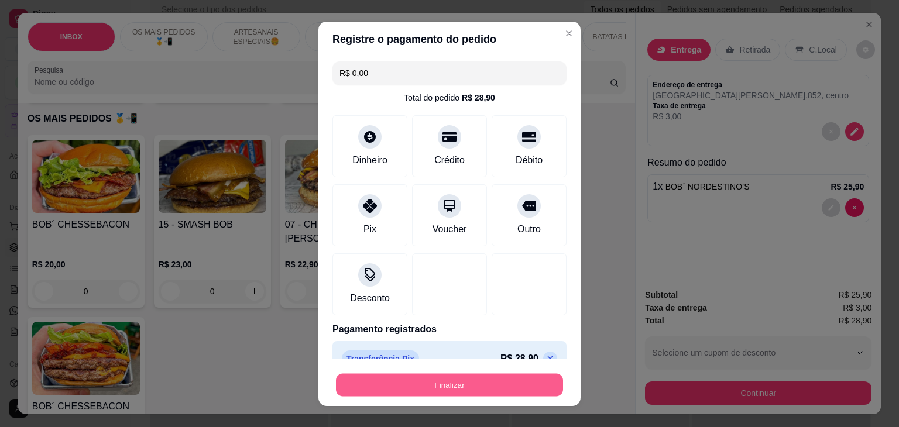
click at [468, 386] on button "Finalizar" at bounding box center [449, 385] width 227 height 23
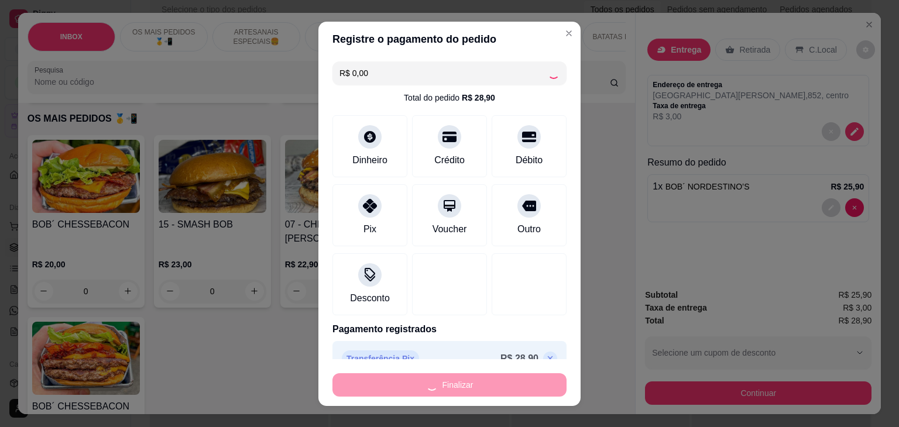
type input "0"
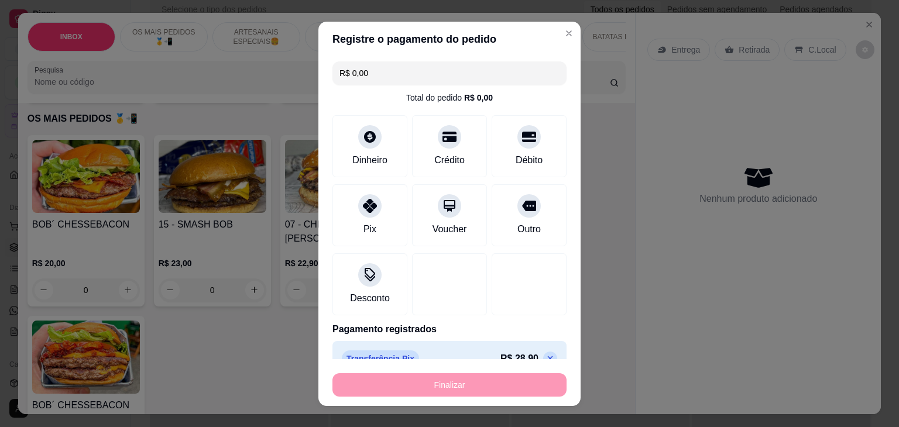
type input "-R$ 28,90"
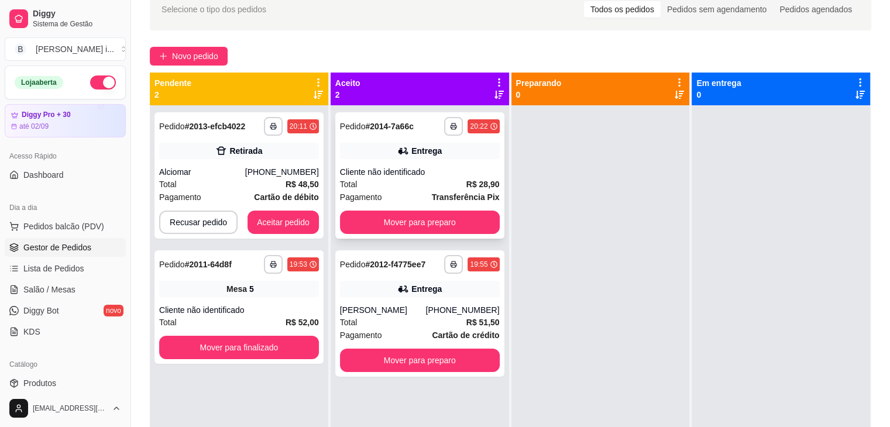
click at [457, 169] on div "Cliente não identificado" at bounding box center [420, 172] width 160 height 12
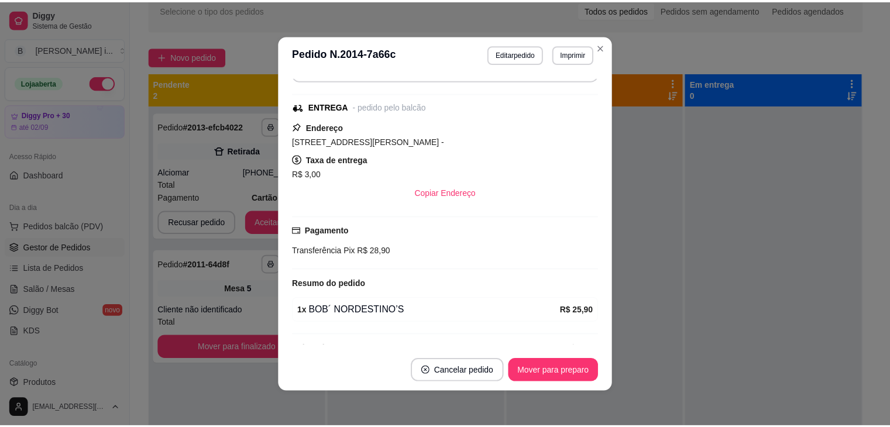
scroll to position [124, 0]
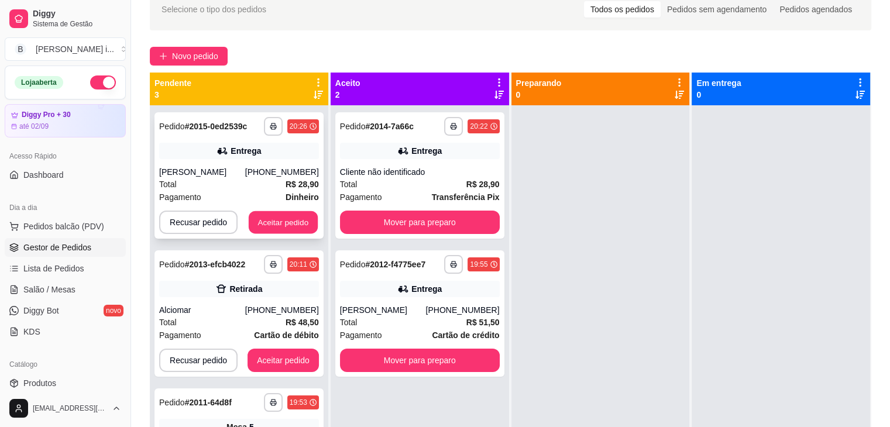
click at [289, 214] on button "Aceitar pedido" at bounding box center [283, 222] width 69 height 23
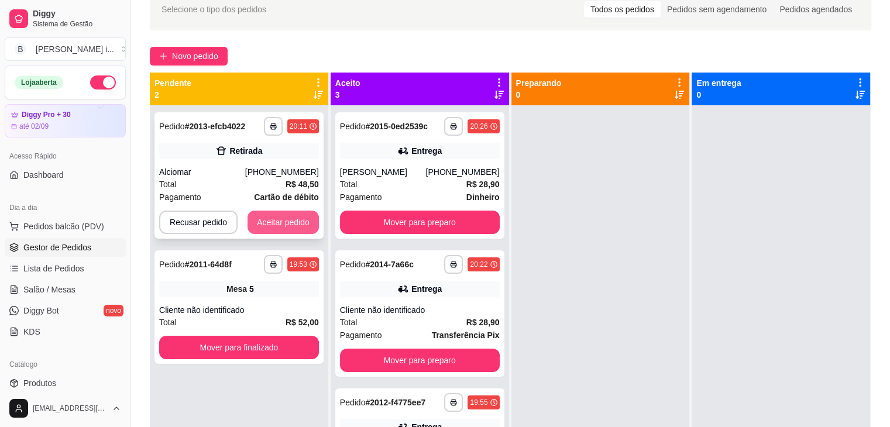
click at [297, 219] on button "Aceitar pedido" at bounding box center [283, 222] width 71 height 23
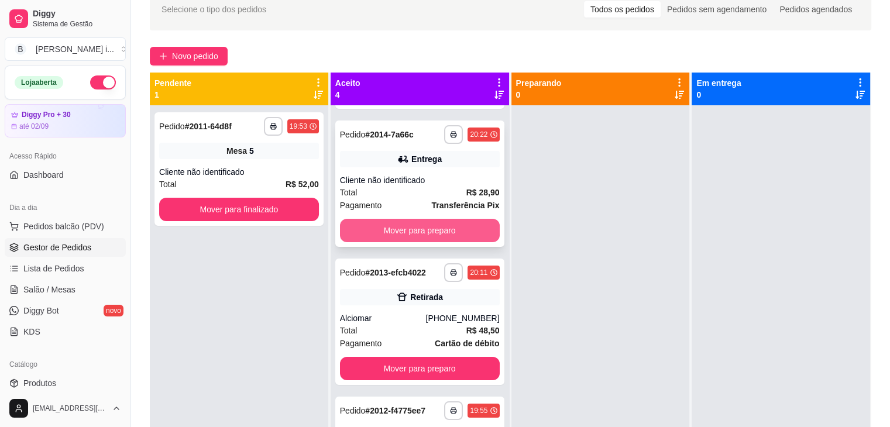
scroll to position [137, 0]
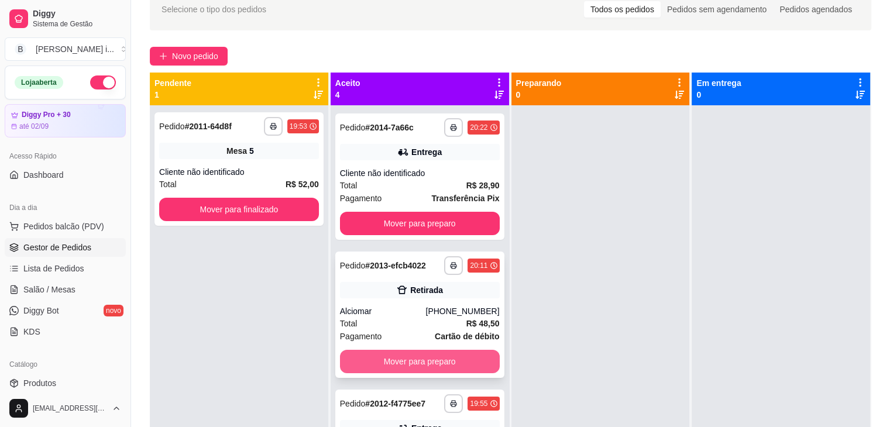
click at [430, 364] on button "Mover para preparo" at bounding box center [420, 361] width 160 height 23
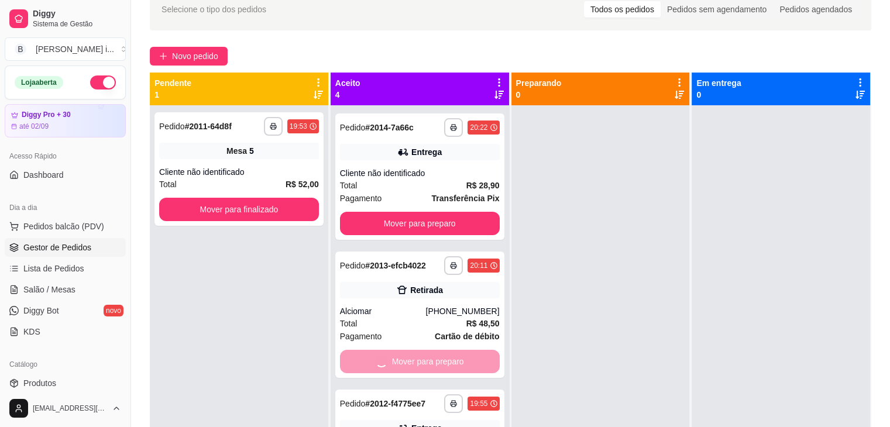
scroll to position [0, 0]
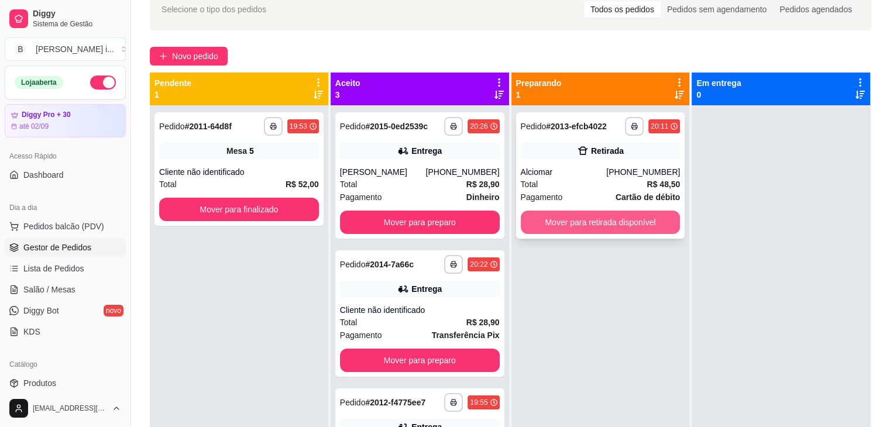
click at [631, 225] on button "Mover para retirada disponível" at bounding box center [601, 222] width 160 height 23
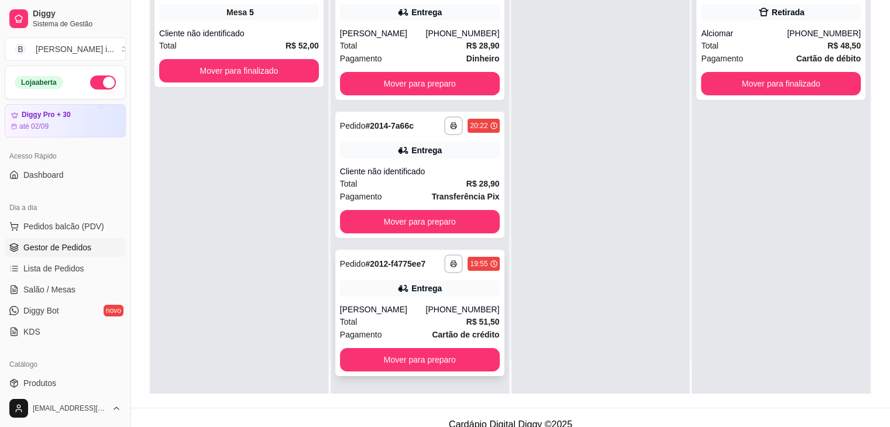
scroll to position [176, 0]
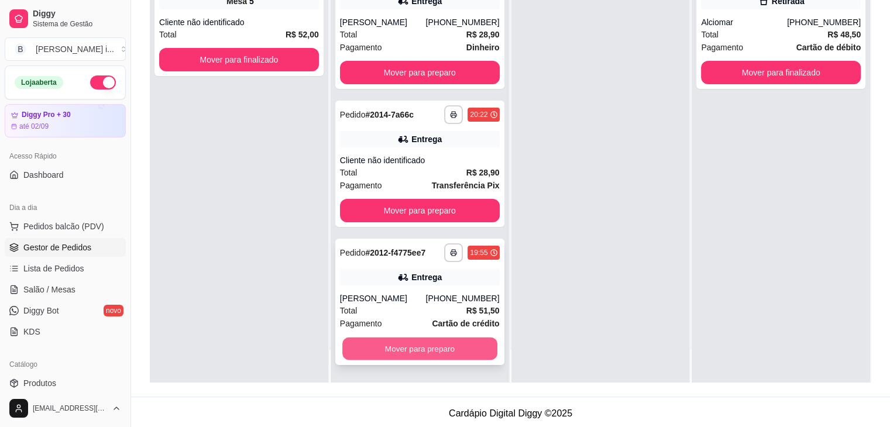
click at [447, 347] on button "Mover para preparo" at bounding box center [419, 349] width 155 height 23
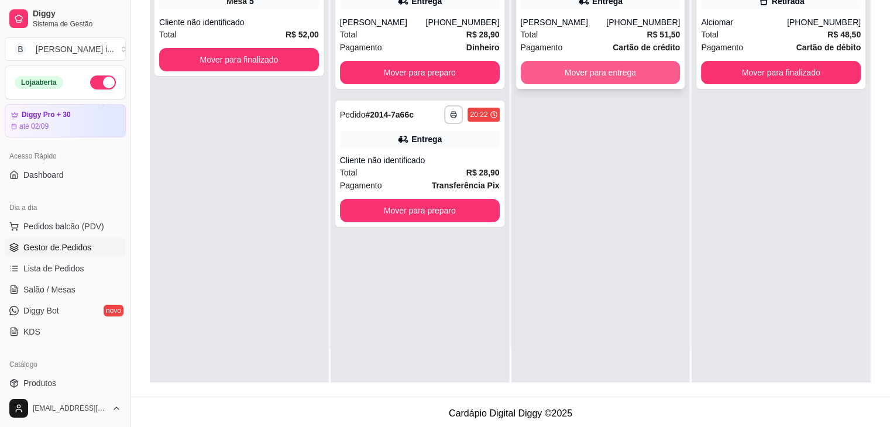
click at [598, 74] on button "Mover para entrega" at bounding box center [601, 72] width 160 height 23
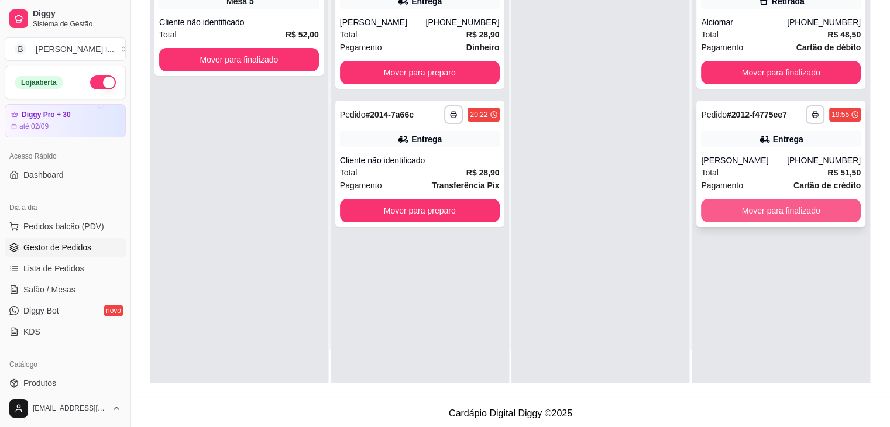
click at [808, 217] on button "Mover para finalizado" at bounding box center [781, 210] width 160 height 23
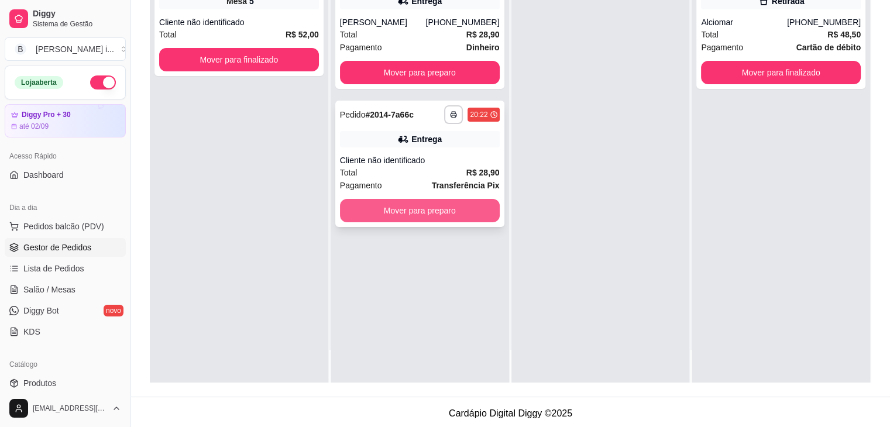
click at [447, 205] on button "Mover para preparo" at bounding box center [420, 210] width 160 height 23
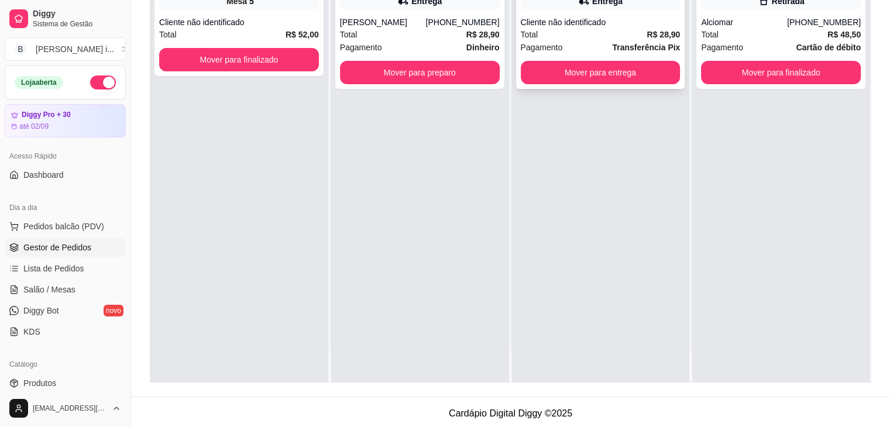
click at [600, 84] on div "**********" at bounding box center [600, 26] width 169 height 126
click at [672, 87] on div "**********" at bounding box center [600, 26] width 169 height 126
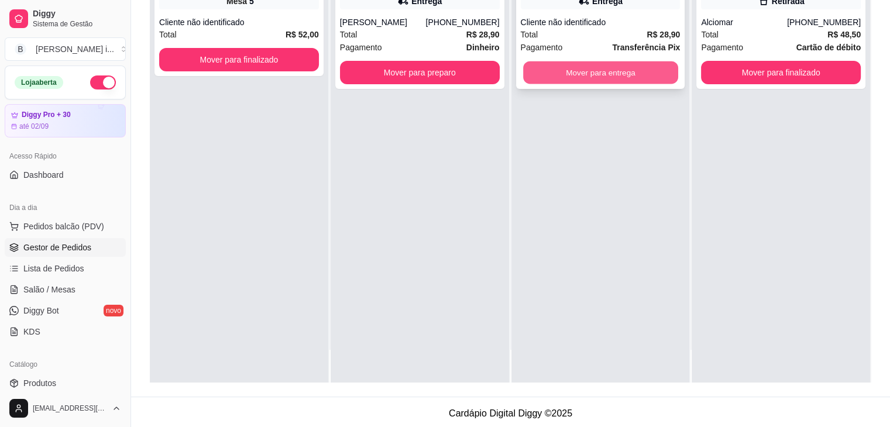
click at [664, 76] on button "Mover para entrega" at bounding box center [600, 72] width 155 height 23
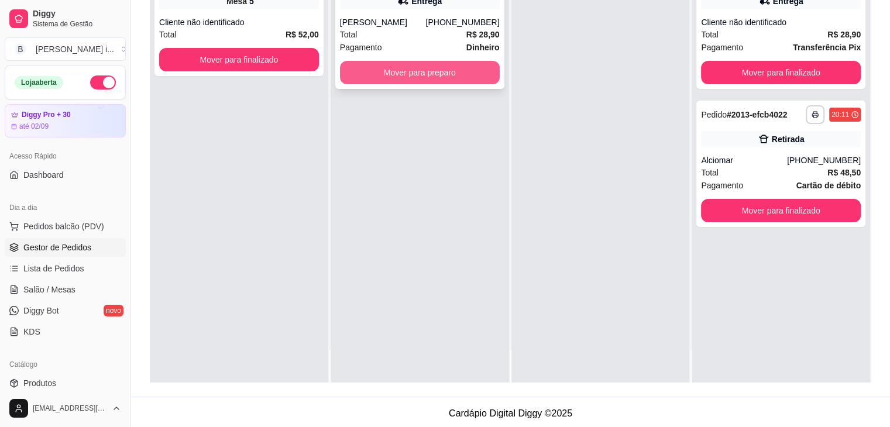
click at [446, 76] on button "Mover para preparo" at bounding box center [420, 72] width 160 height 23
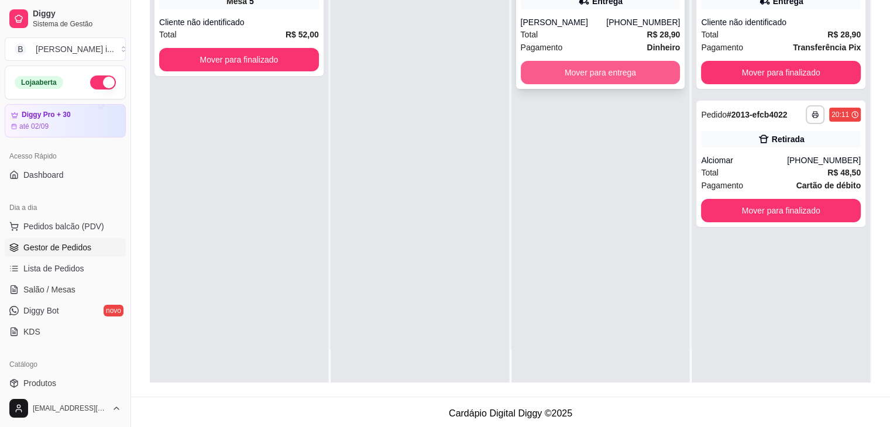
click at [594, 78] on button "Mover para entrega" at bounding box center [601, 72] width 160 height 23
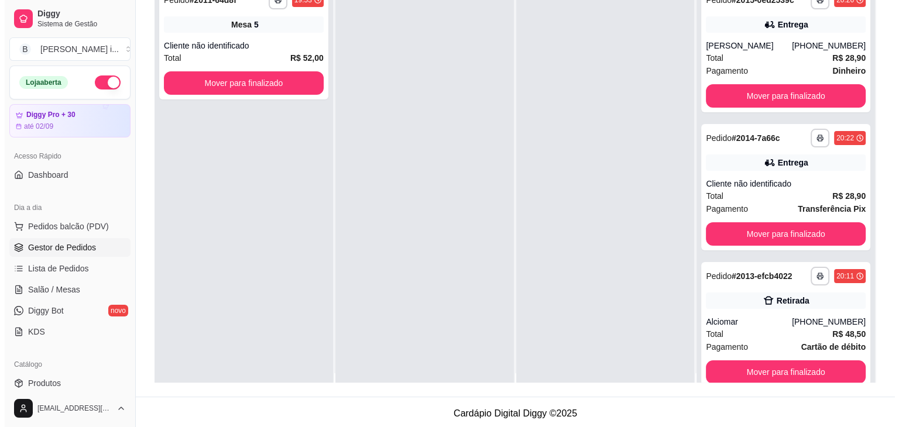
scroll to position [0, 0]
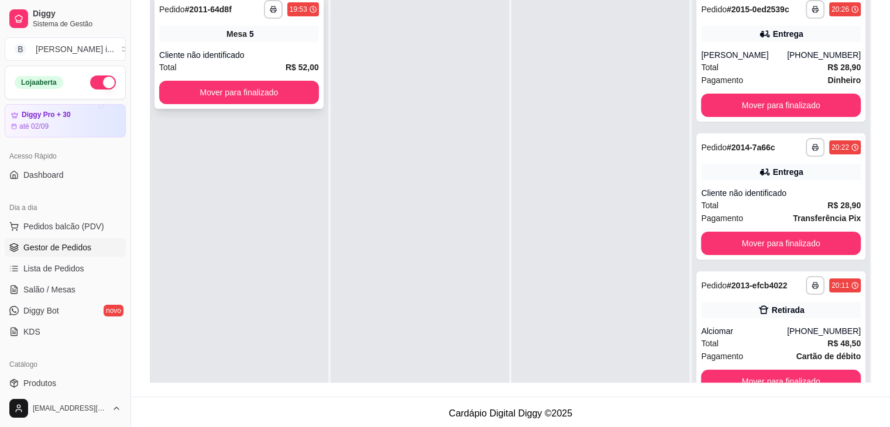
click at [211, 18] on div "**********" at bounding box center [239, 9] width 160 height 19
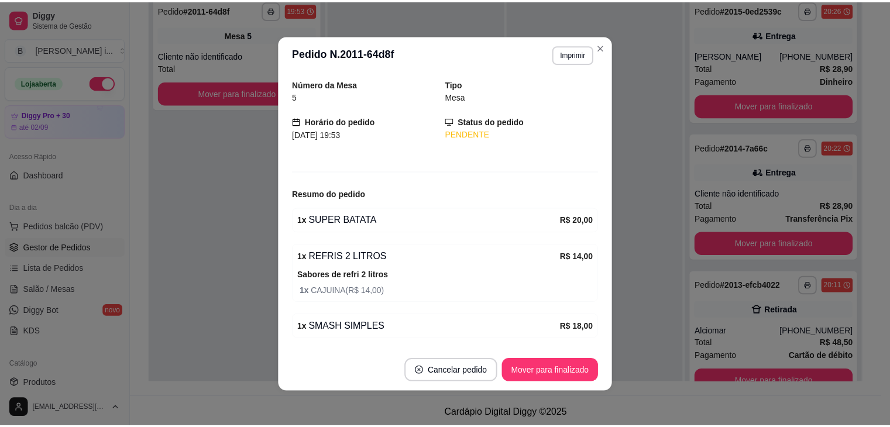
scroll to position [77, 0]
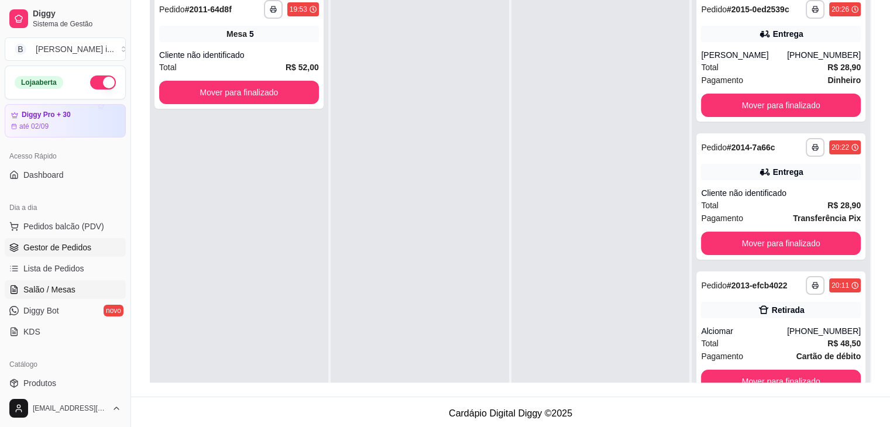
click at [44, 286] on span "Salão / Mesas" at bounding box center [49, 290] width 52 height 12
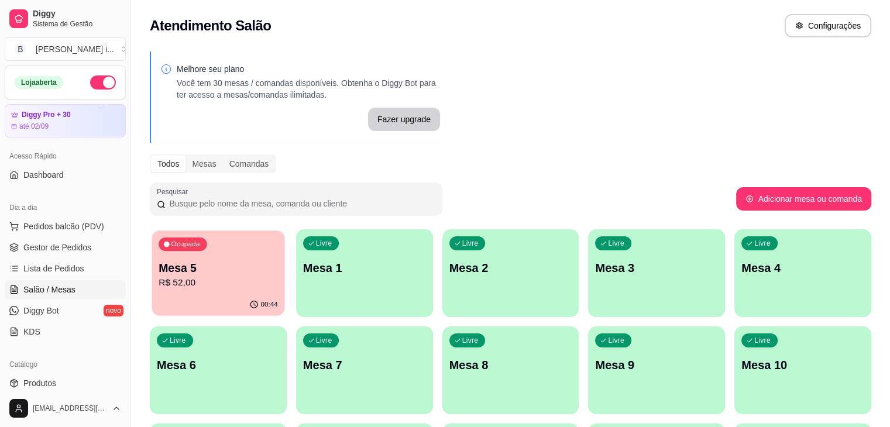
click at [207, 272] on p "Mesa 5" at bounding box center [218, 269] width 119 height 16
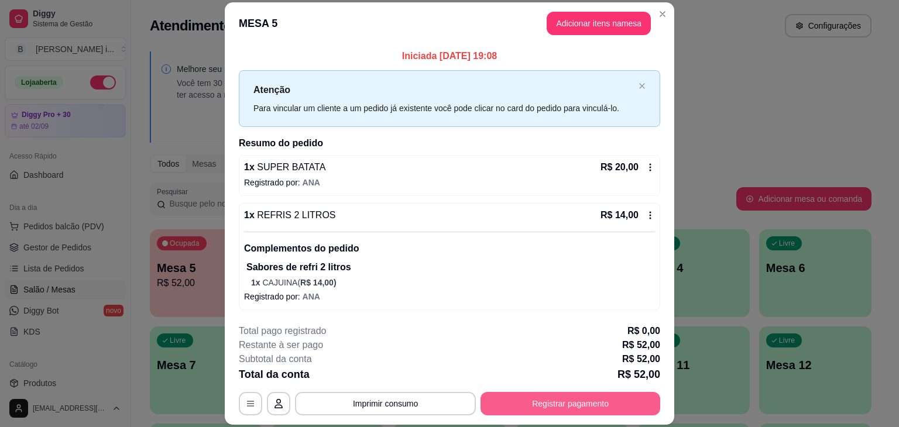
click at [554, 403] on button "Registrar pagamento" at bounding box center [571, 403] width 180 height 23
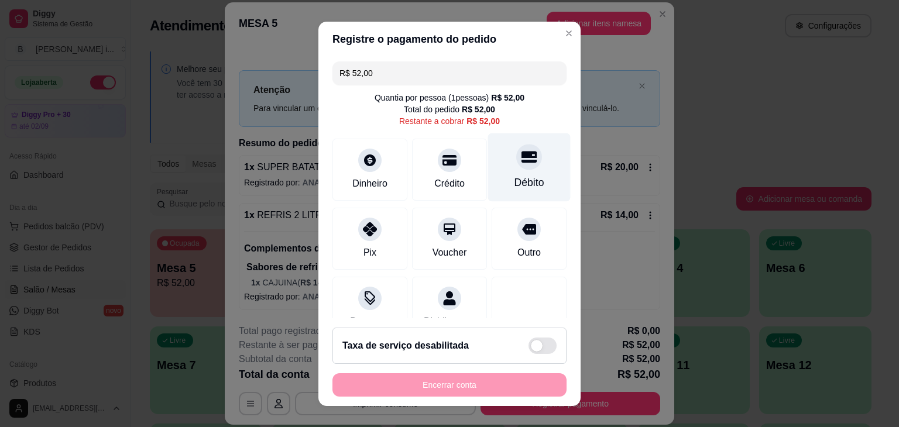
click at [503, 174] on div "Débito" at bounding box center [529, 167] width 83 height 68
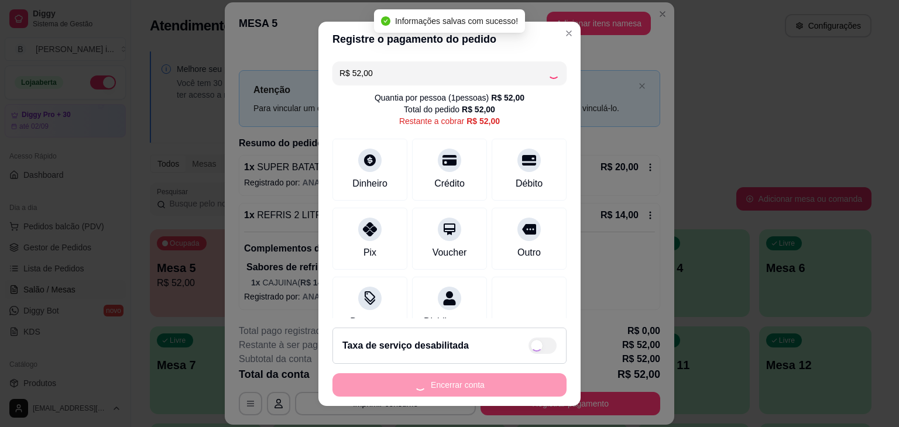
type input "R$ 0,00"
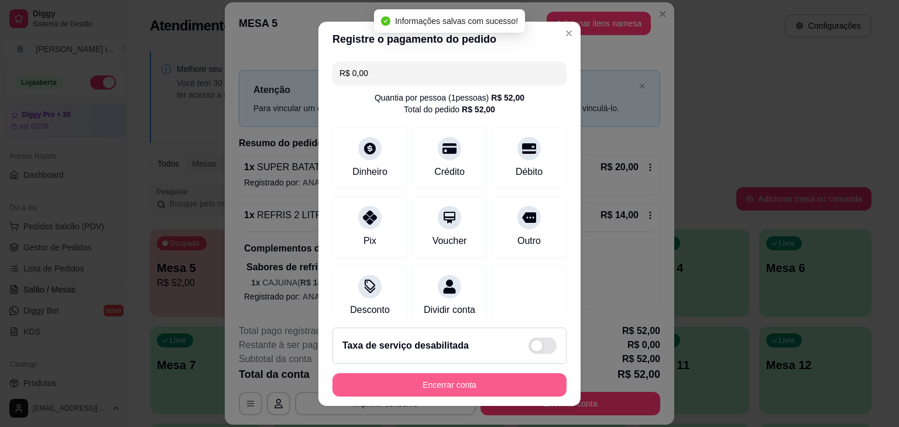
click at [499, 379] on button "Encerrar conta" at bounding box center [450, 385] width 234 height 23
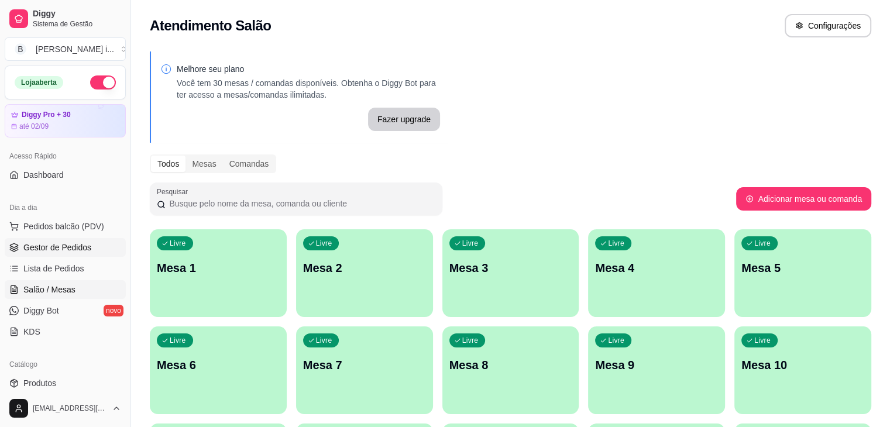
click at [46, 247] on span "Gestor de Pedidos" at bounding box center [57, 248] width 68 height 12
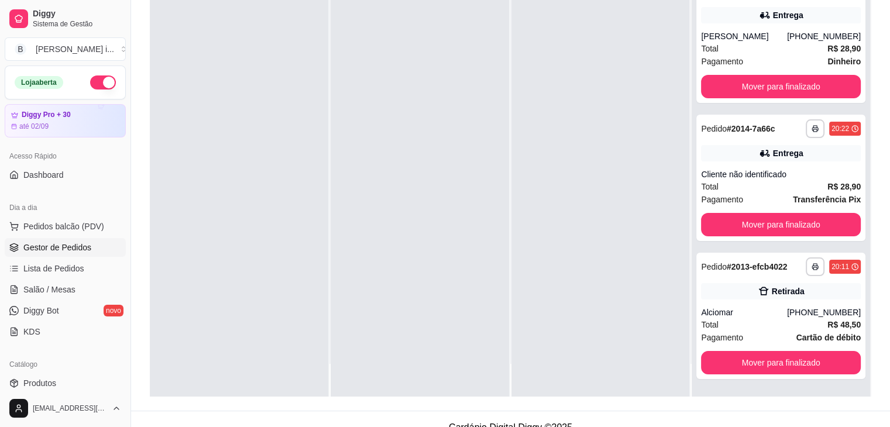
scroll to position [176, 0]
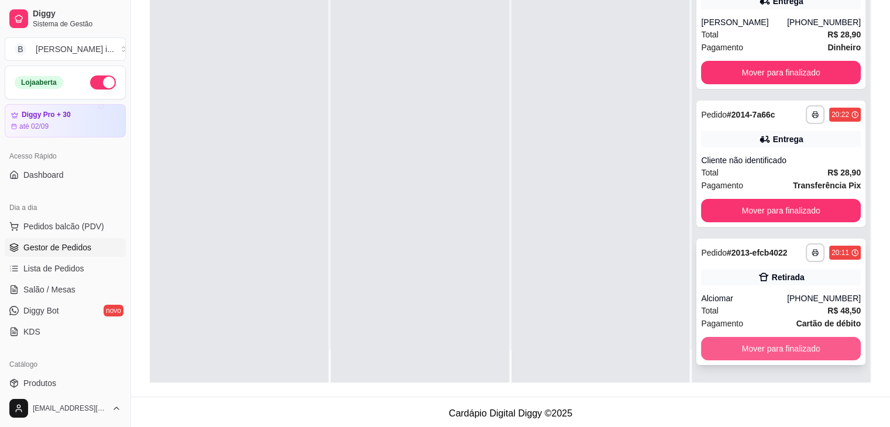
click at [824, 353] on button "Mover para finalizado" at bounding box center [781, 348] width 160 height 23
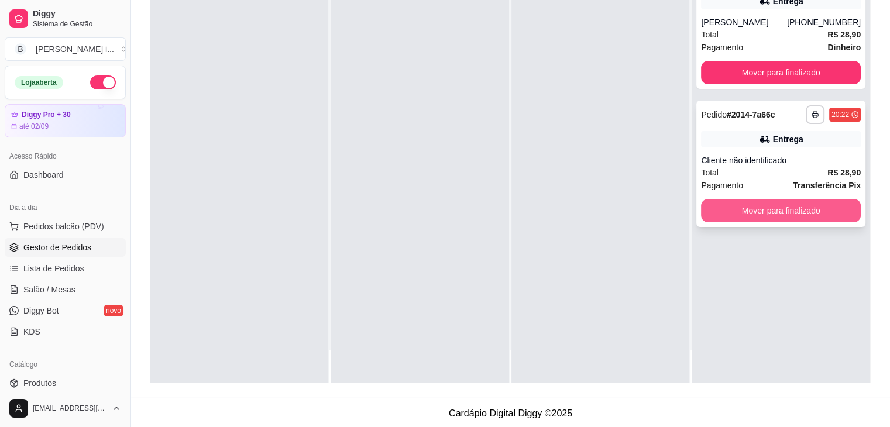
click at [787, 203] on button "Mover para finalizado" at bounding box center [781, 210] width 160 height 23
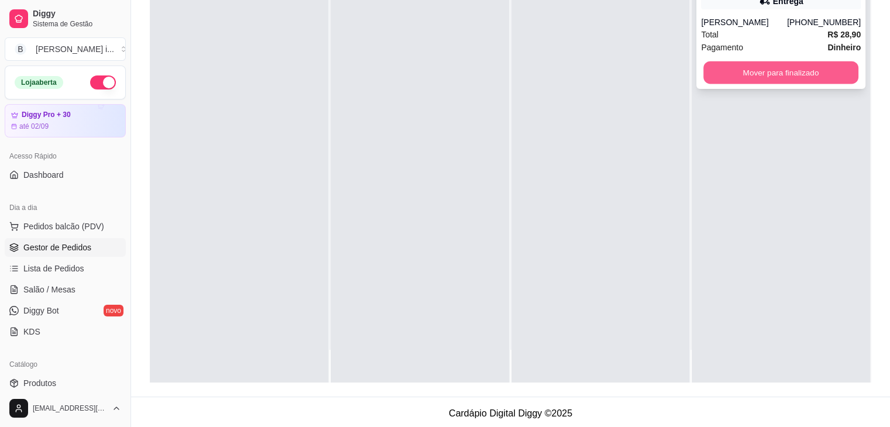
click at [793, 76] on button "Mover para finalizado" at bounding box center [781, 72] width 155 height 23
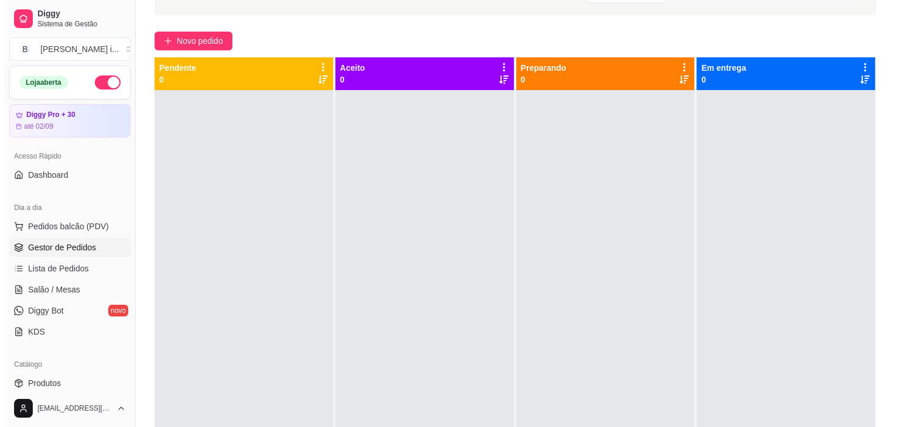
scroll to position [0, 0]
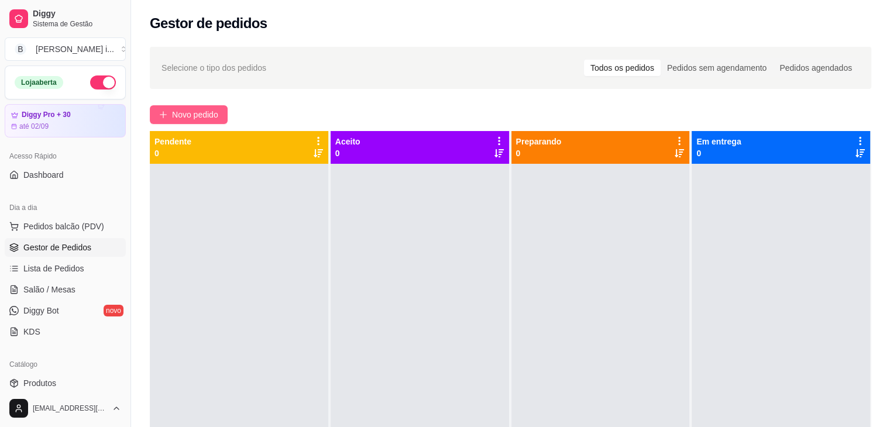
click at [201, 105] on button "Novo pedido" at bounding box center [189, 114] width 78 height 19
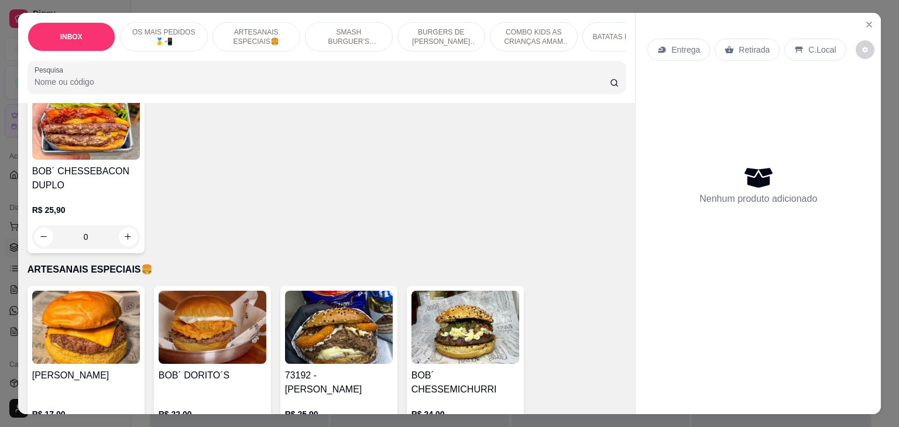
scroll to position [585, 0]
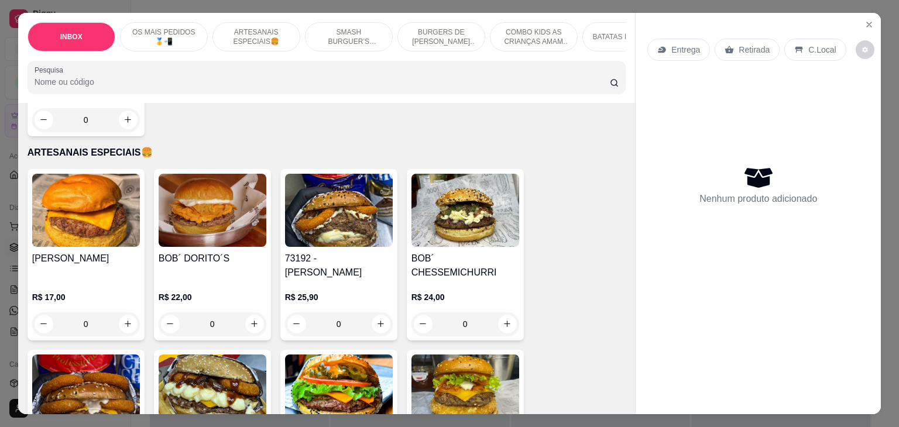
click at [365, 292] on p "R$ 25,90" at bounding box center [339, 298] width 108 height 12
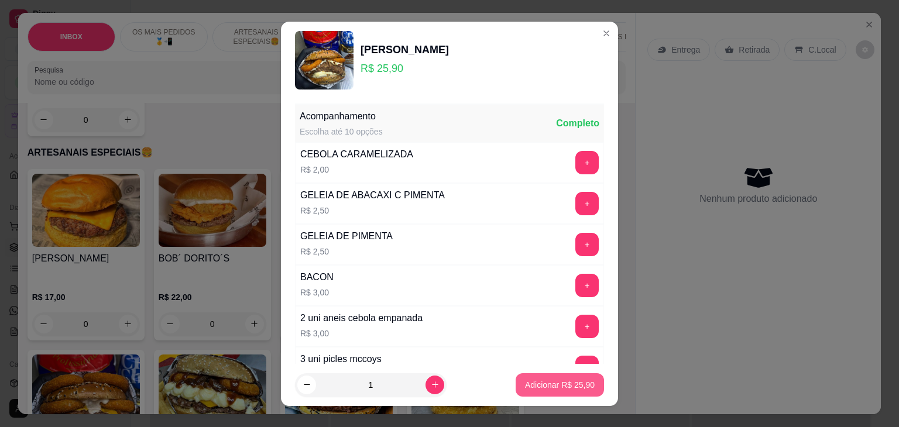
click at [546, 383] on p "Adicionar R$ 25,90" at bounding box center [560, 385] width 70 height 12
type input "1"
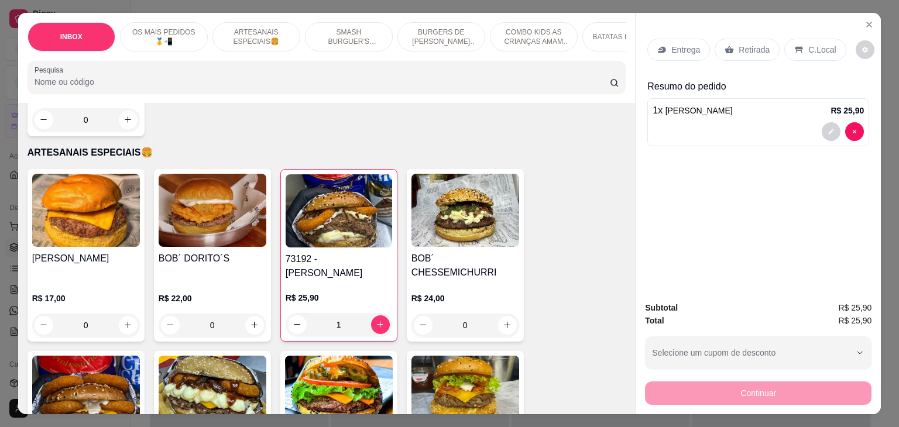
click at [741, 46] on p "Retirada" at bounding box center [754, 50] width 31 height 12
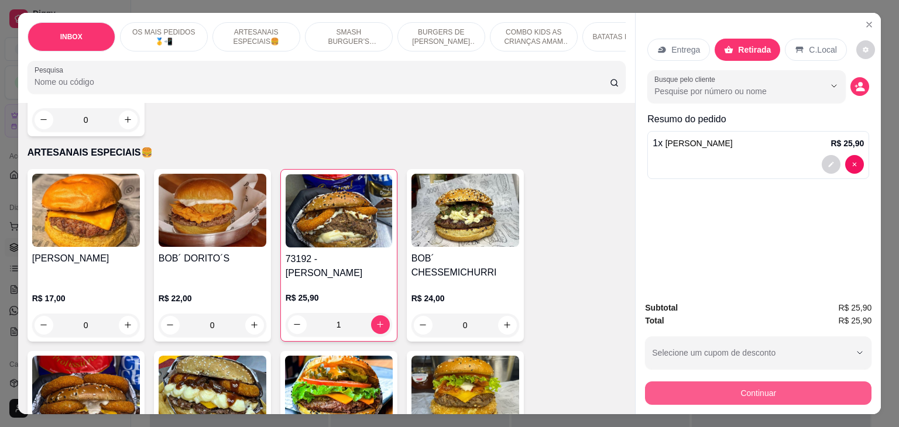
click at [792, 385] on button "Continuar" at bounding box center [758, 393] width 227 height 23
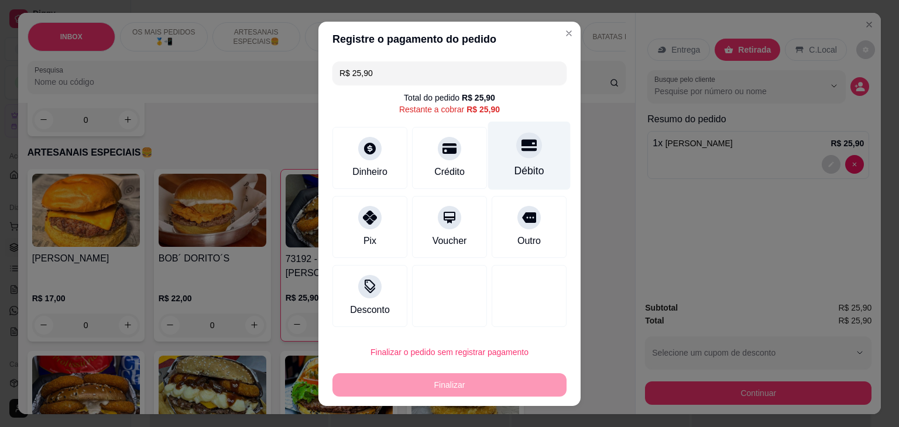
click at [502, 169] on div "Débito" at bounding box center [529, 155] width 83 height 68
type input "R$ 0,00"
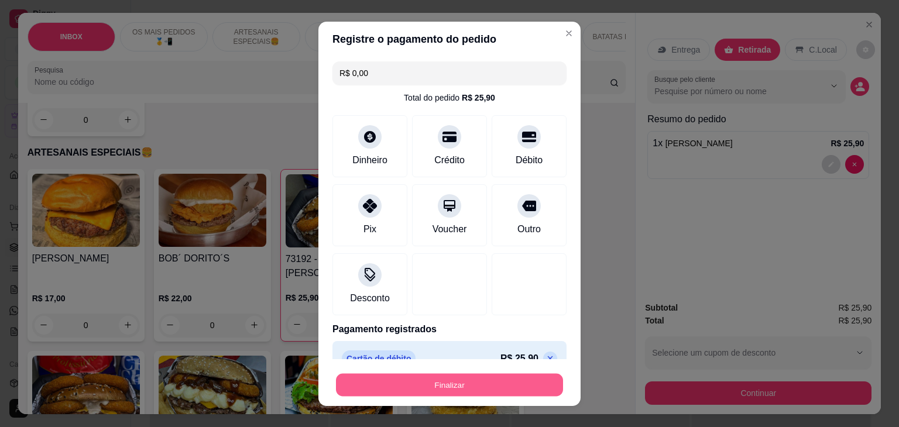
click at [468, 374] on button "Finalizar" at bounding box center [449, 385] width 227 height 23
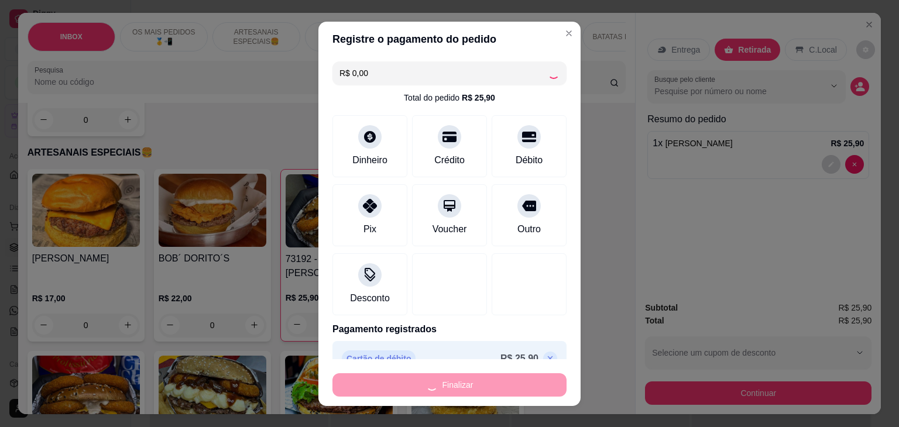
type input "0"
type input "-R$ 25,90"
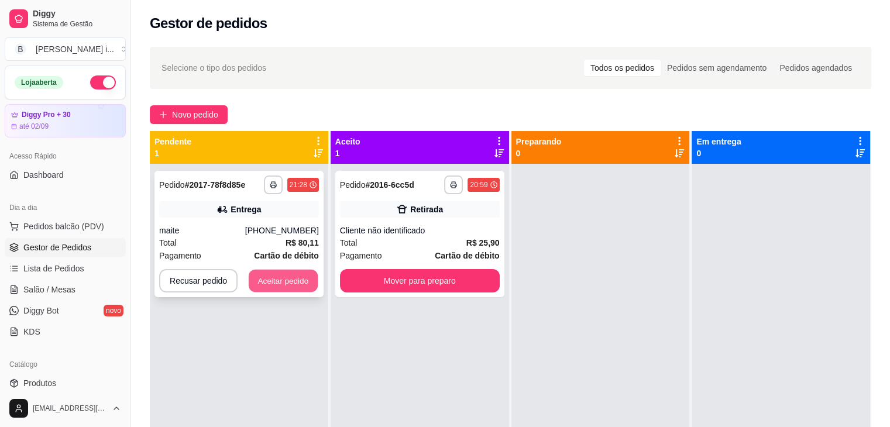
click at [309, 280] on button "Aceitar pedido" at bounding box center [283, 281] width 69 height 23
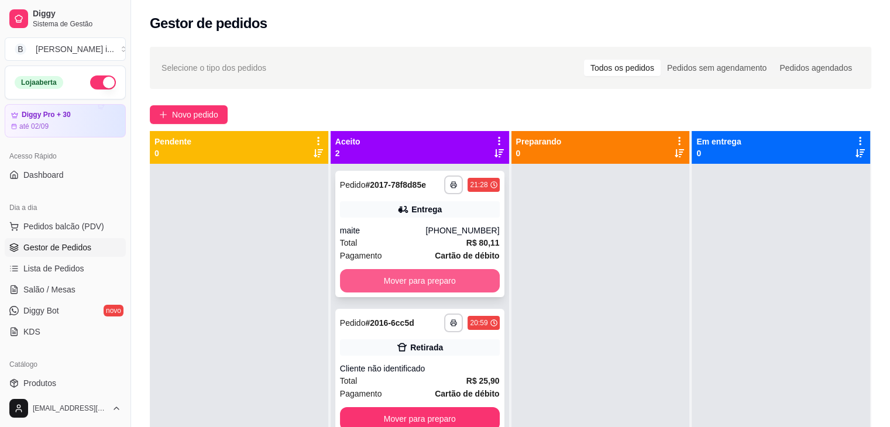
click at [424, 282] on button "Mover para preparo" at bounding box center [420, 280] width 160 height 23
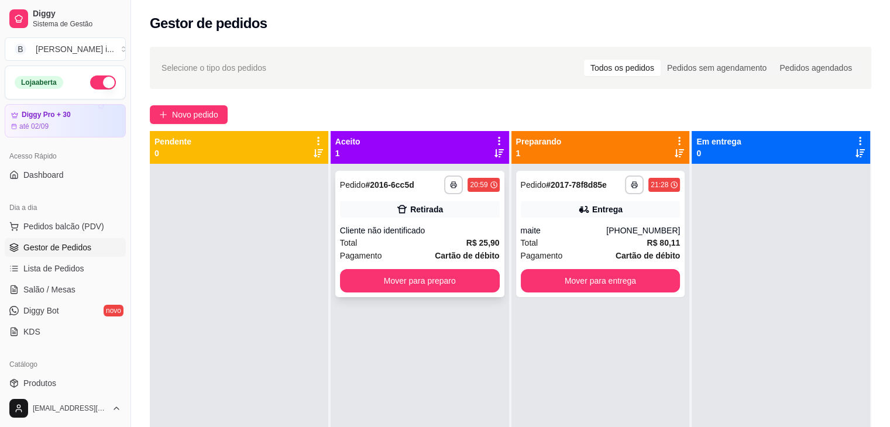
click at [454, 235] on div "Cliente não identificado" at bounding box center [420, 231] width 160 height 12
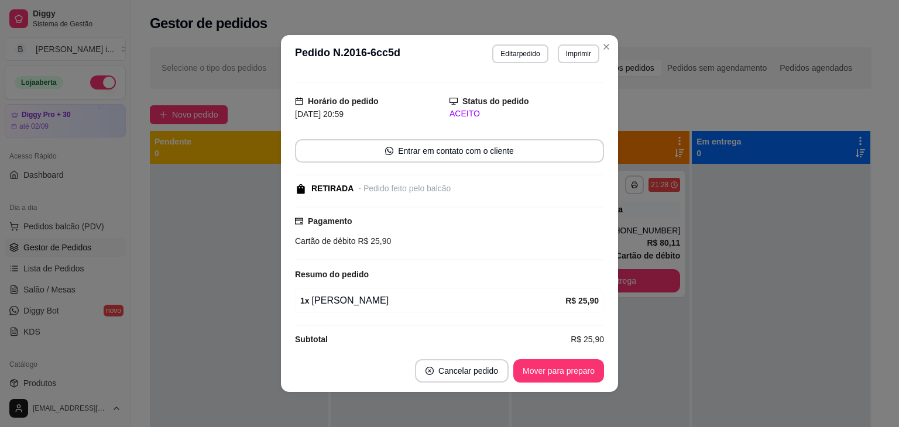
scroll to position [33, 0]
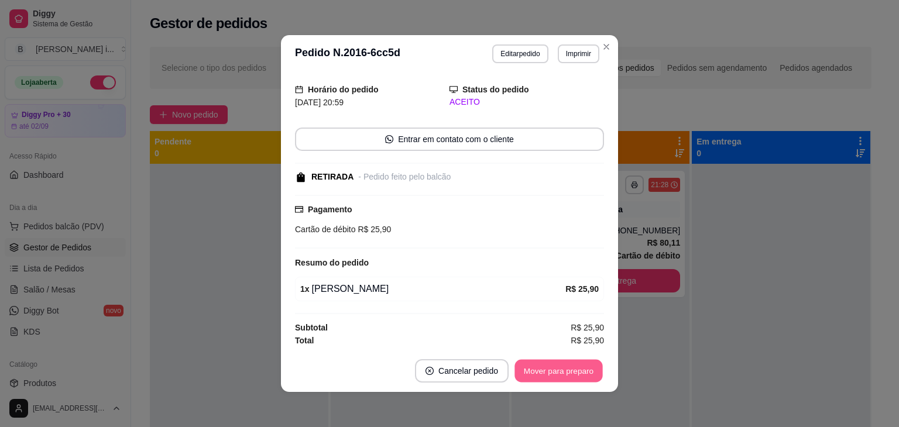
click at [584, 375] on button "Mover para preparo" at bounding box center [559, 371] width 88 height 23
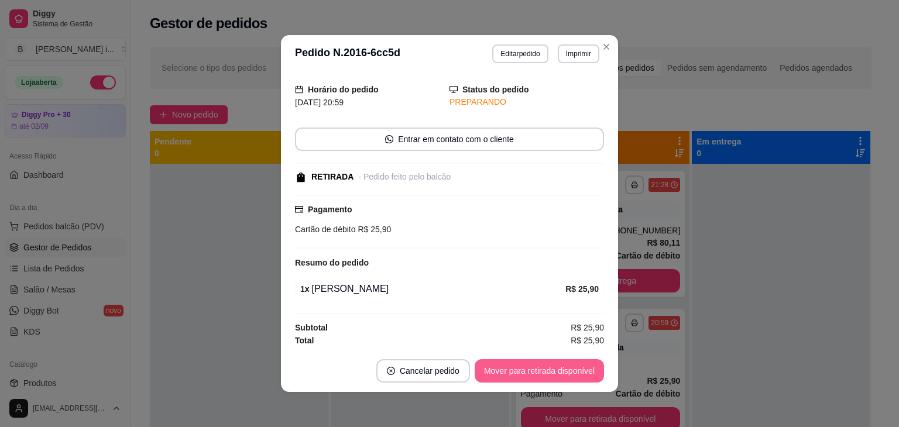
click at [584, 375] on button "Mover para retirada disponível" at bounding box center [539, 370] width 129 height 23
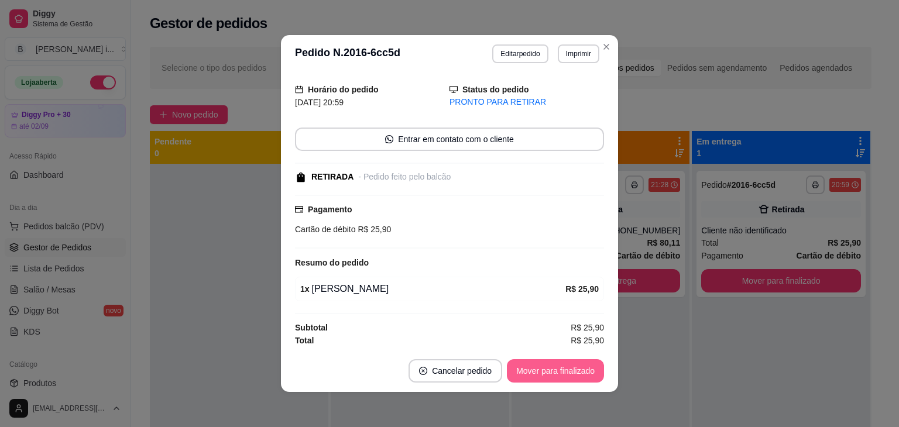
click at [584, 375] on button "Mover para finalizado" at bounding box center [555, 370] width 97 height 23
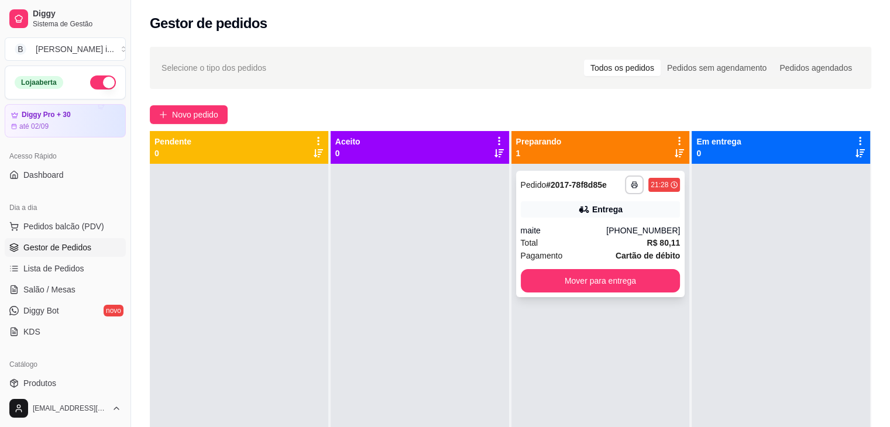
click at [646, 227] on div "[PHONE_NUMBER]" at bounding box center [644, 231] width 74 height 12
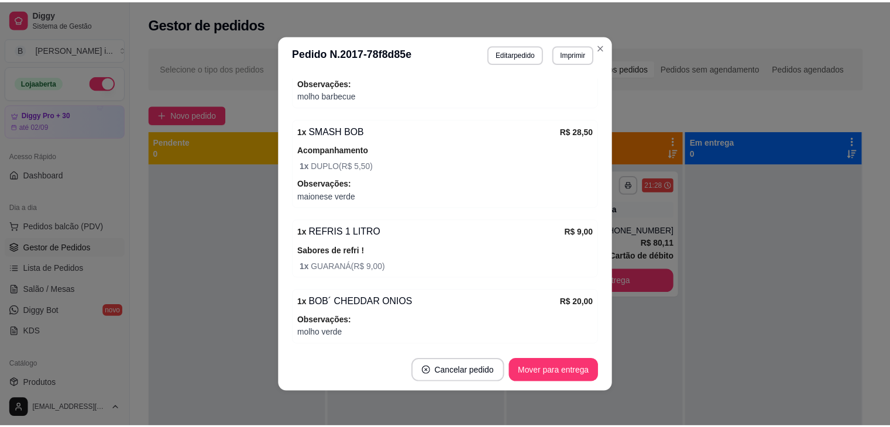
scroll to position [468, 0]
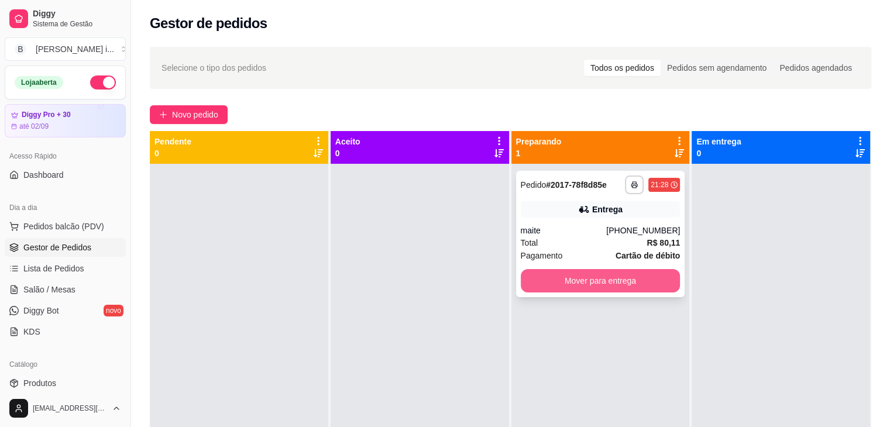
click at [585, 286] on button "Mover para entrega" at bounding box center [601, 280] width 160 height 23
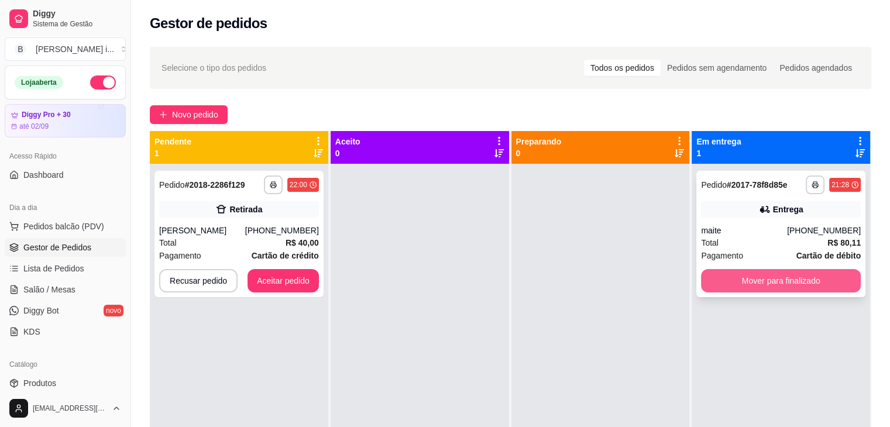
click at [790, 280] on button "Mover para finalizado" at bounding box center [781, 280] width 160 height 23
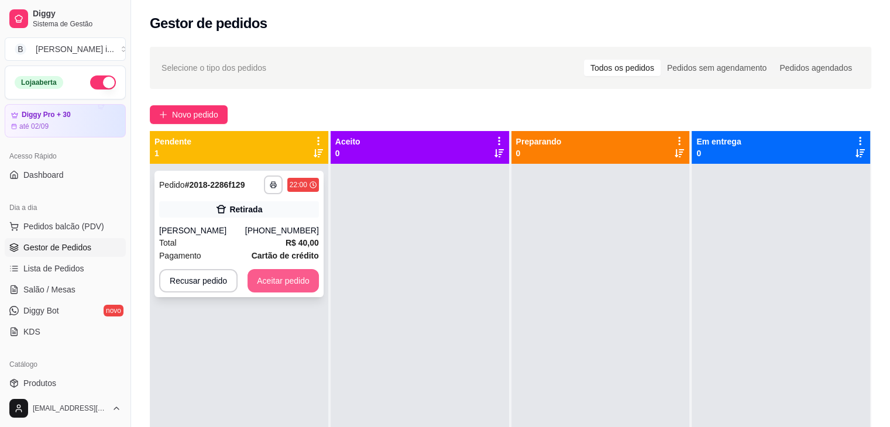
click at [281, 286] on button "Aceitar pedido" at bounding box center [283, 280] width 71 height 23
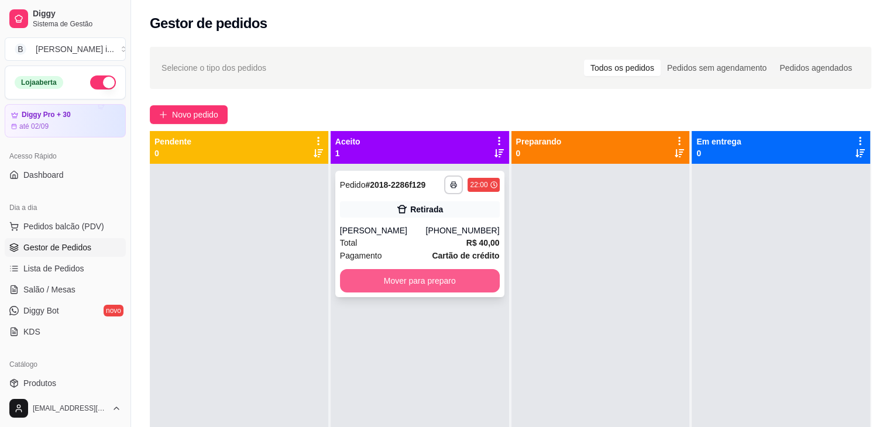
click at [396, 278] on button "Mover para preparo" at bounding box center [420, 280] width 160 height 23
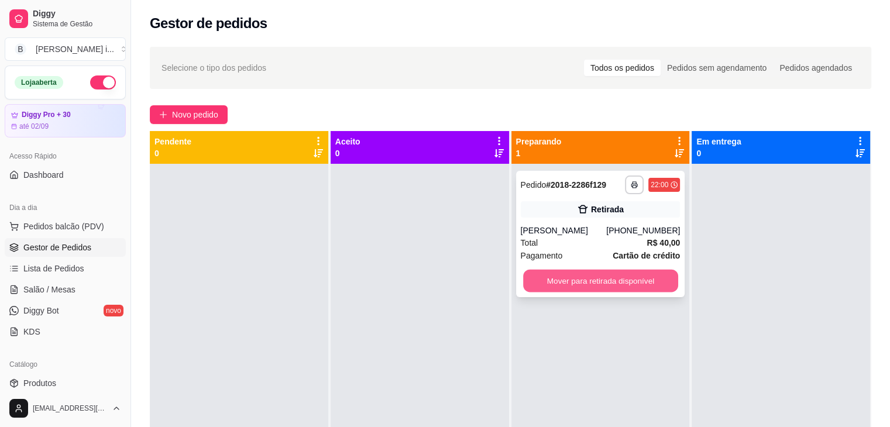
click at [644, 285] on button "Mover para retirada disponível" at bounding box center [600, 281] width 155 height 23
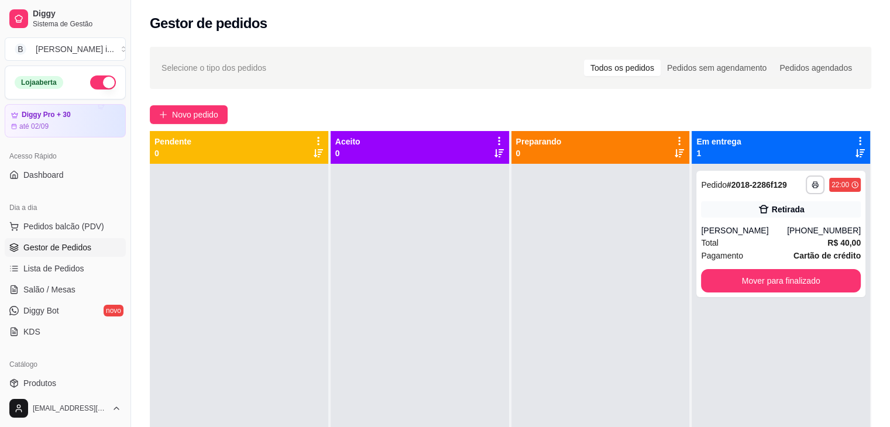
click at [94, 81] on button "button" at bounding box center [103, 83] width 26 height 14
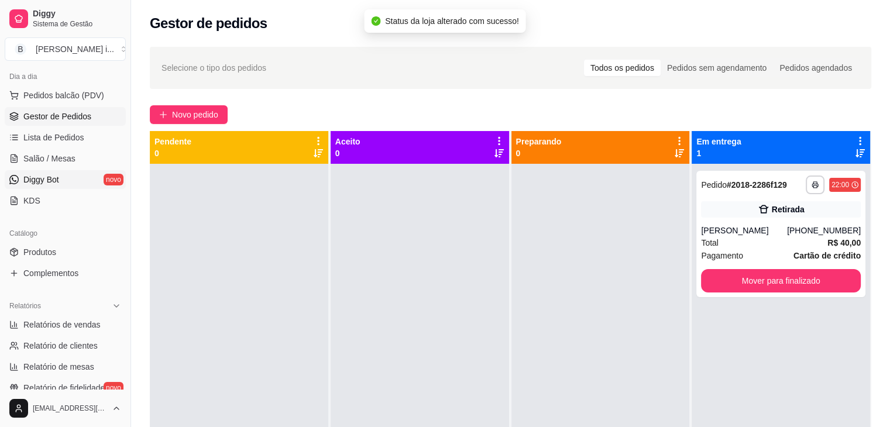
scroll to position [176, 0]
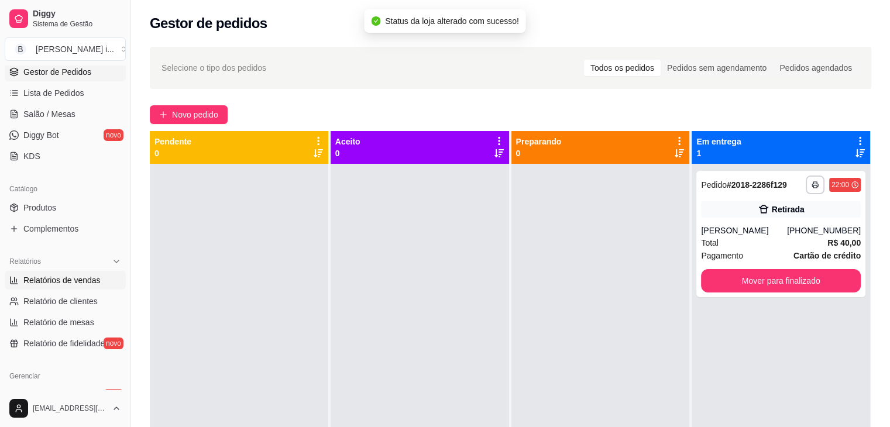
click at [71, 282] on span "Relatórios de vendas" at bounding box center [61, 281] width 77 height 12
select select "ALL"
select select "0"
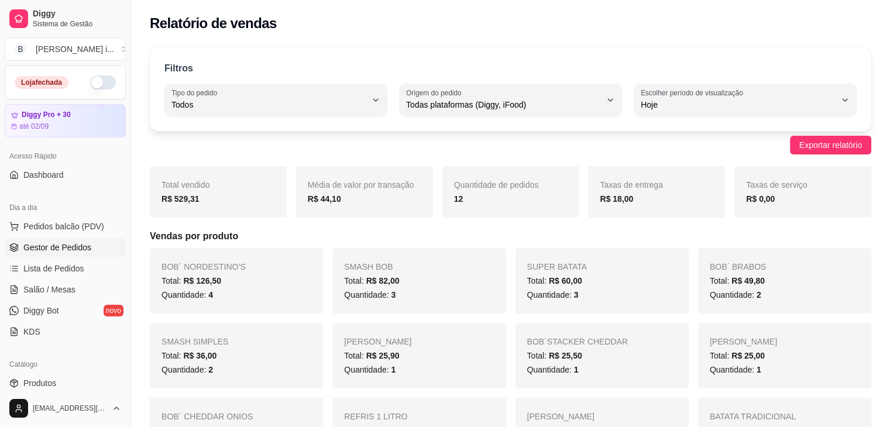
click at [81, 245] on span "Gestor de Pedidos" at bounding box center [57, 248] width 68 height 12
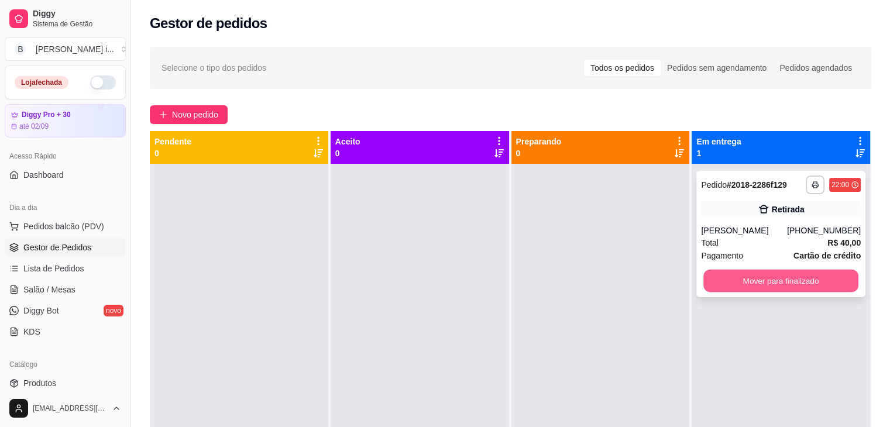
click at [786, 273] on button "Mover para finalizado" at bounding box center [781, 281] width 155 height 23
